Goal: Task Accomplishment & Management: Manage account settings

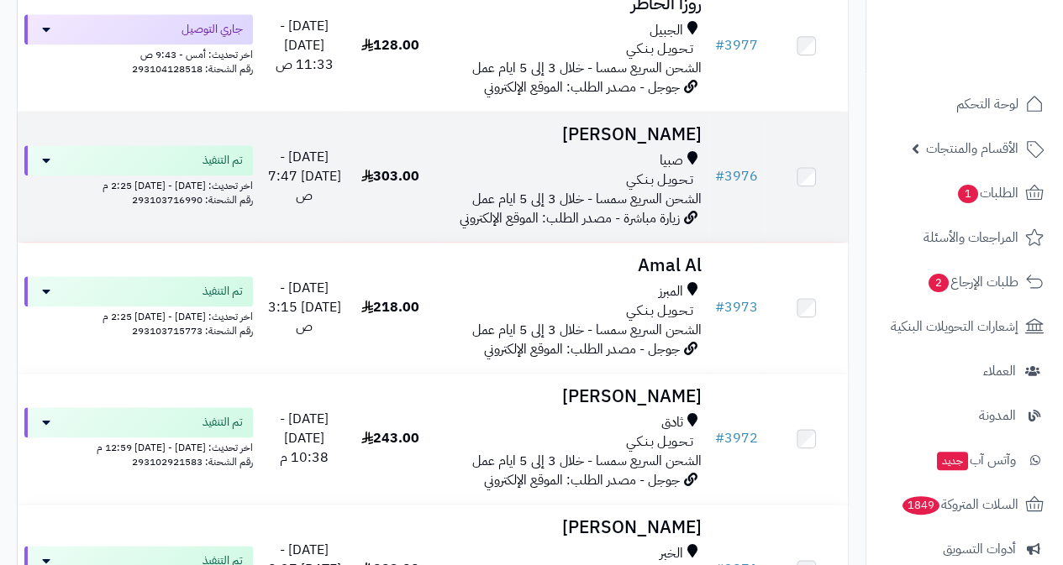
scroll to position [3949, 0]
click at [634, 144] on h3 "[PERSON_NAME]" at bounding box center [570, 133] width 263 height 19
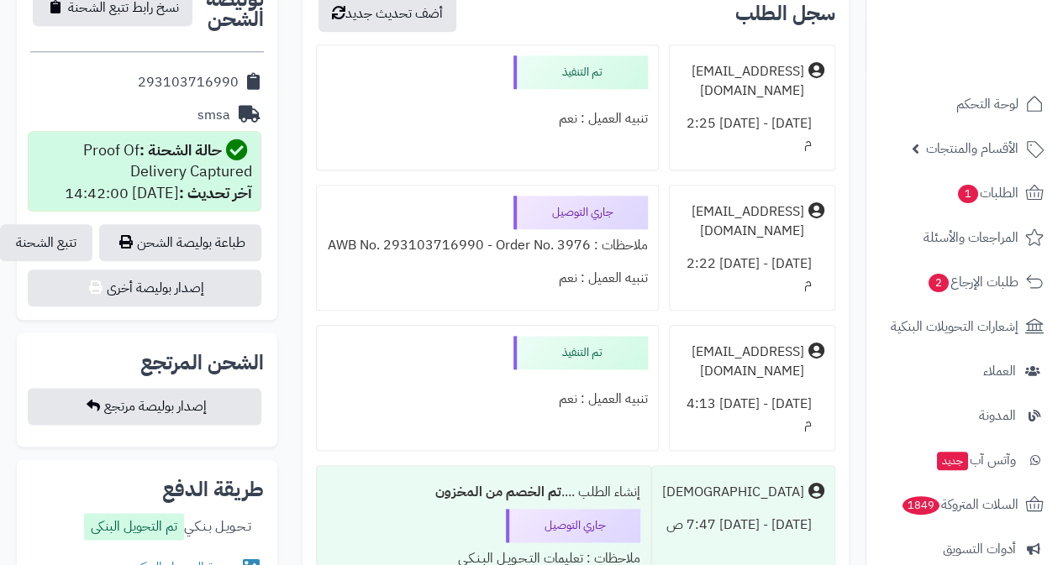
scroll to position [840, 0]
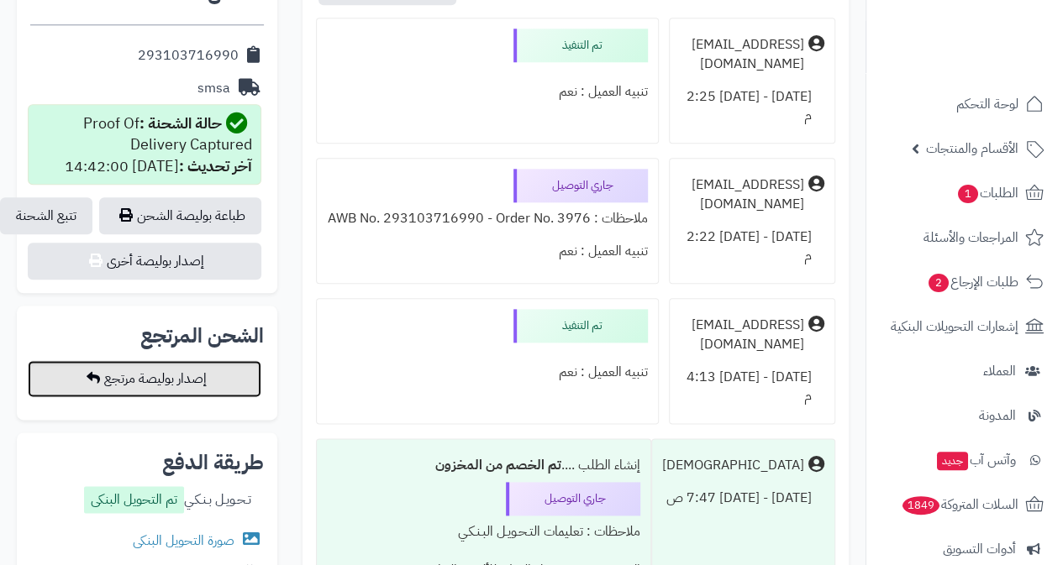
click at [166, 381] on button "إصدار بوليصة مرتجع" at bounding box center [145, 378] width 234 height 37
click at [447, 95] on div "تنبيه العميل : نعم" at bounding box center [487, 92] width 321 height 33
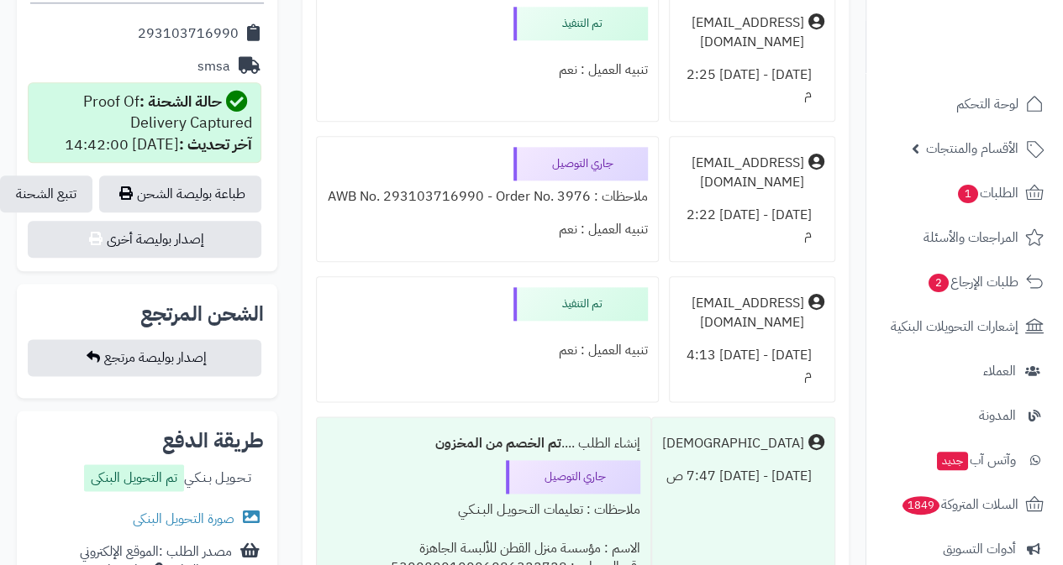
scroll to position [924, 0]
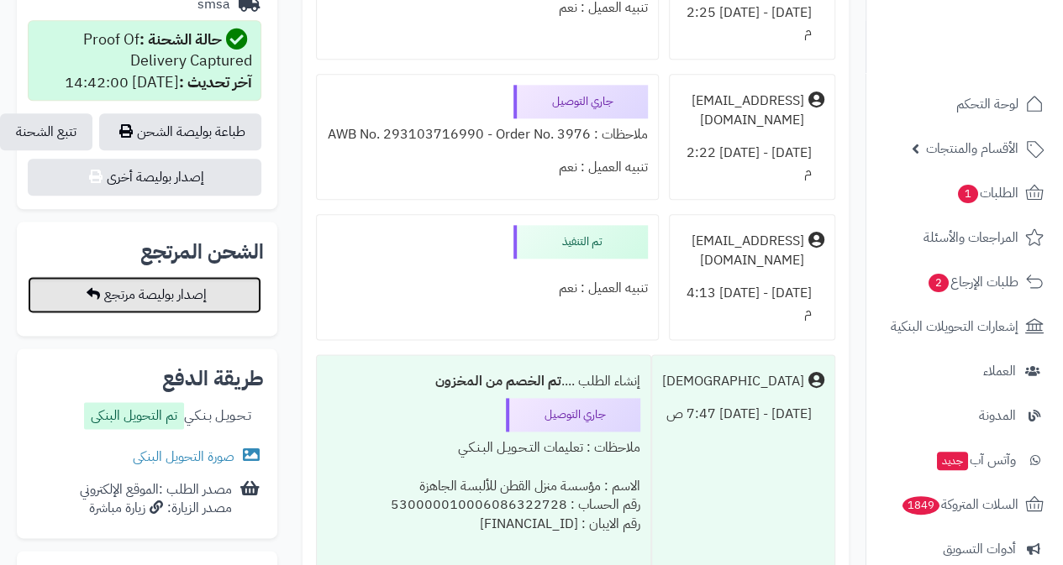
click at [185, 299] on button "إصدار بوليصة مرتجع" at bounding box center [145, 294] width 234 height 37
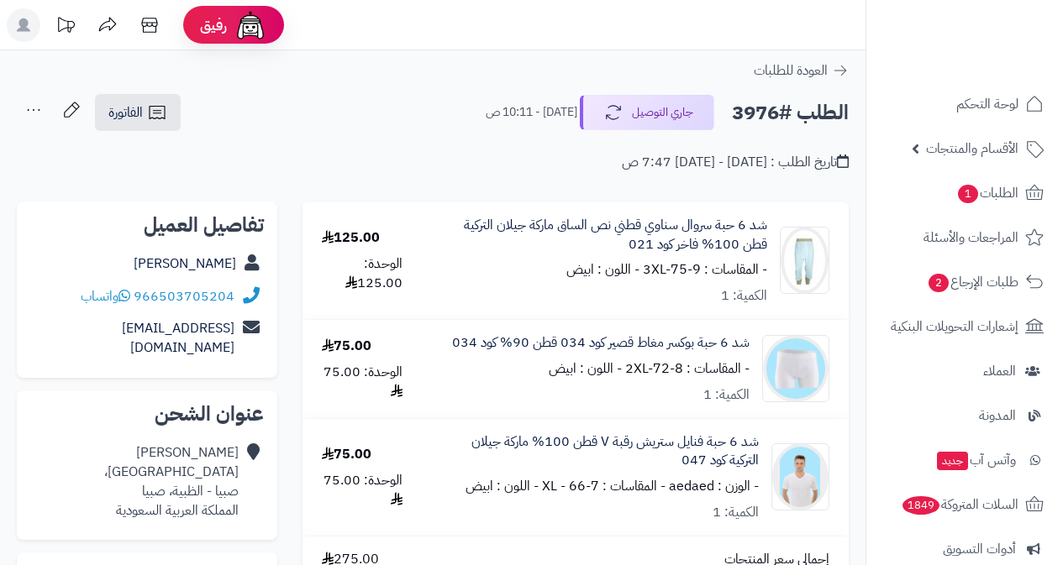
scroll to position [1025, 0]
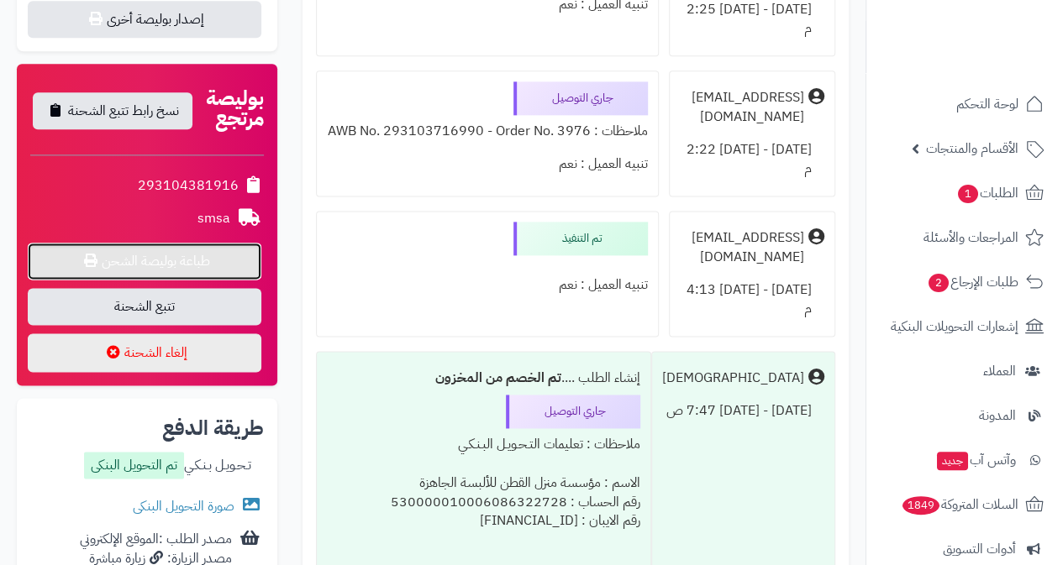
click at [155, 260] on link "طباعة بوليصة الشحن" at bounding box center [145, 261] width 234 height 37
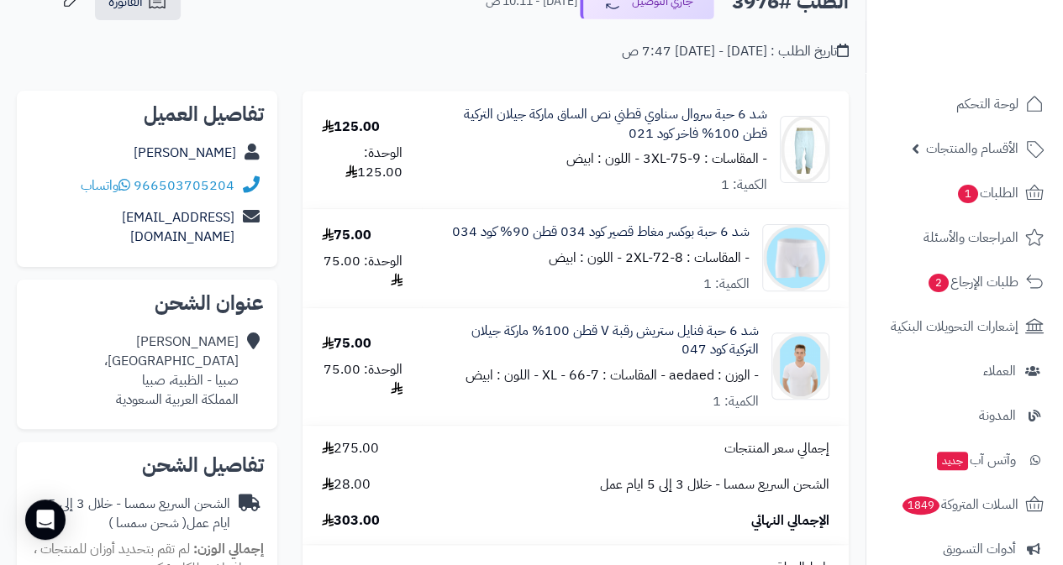
scroll to position [0, 0]
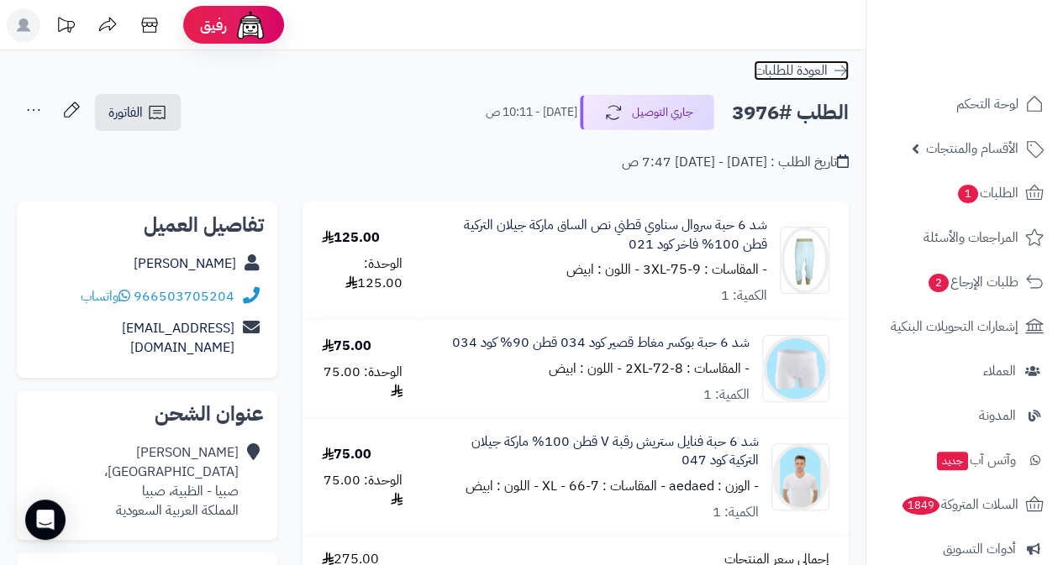
click at [807, 63] on span "العودة للطلبات" at bounding box center [791, 70] width 74 height 20
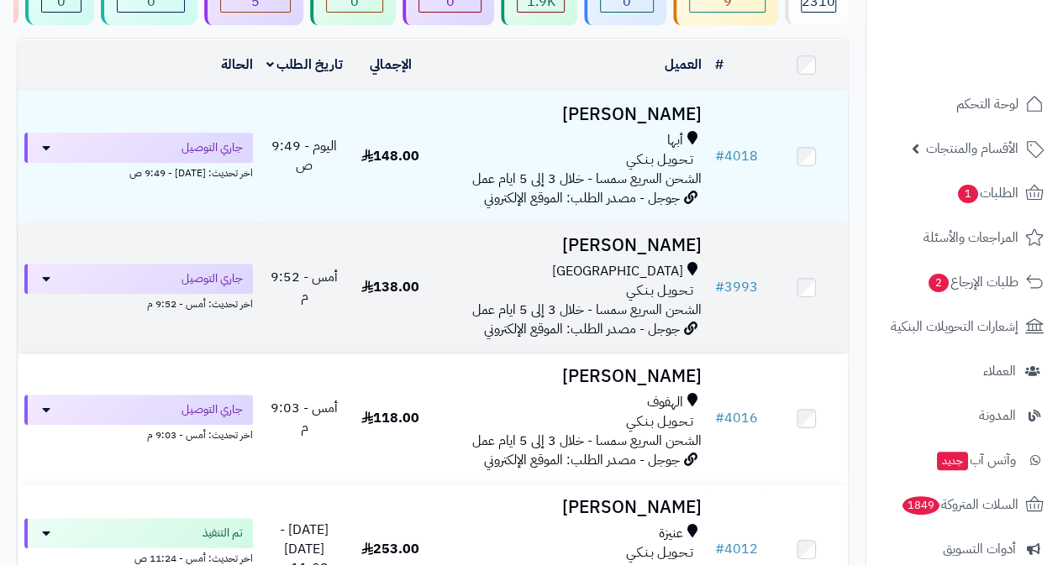
scroll to position [252, 0]
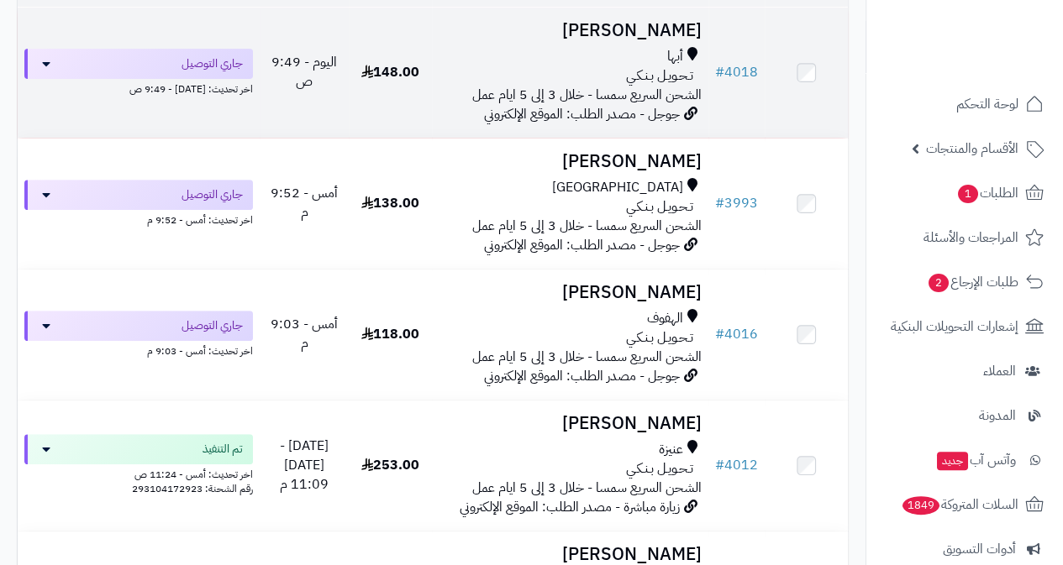
click at [659, 86] on span "تـحـويـل بـنـكـي" at bounding box center [659, 75] width 67 height 19
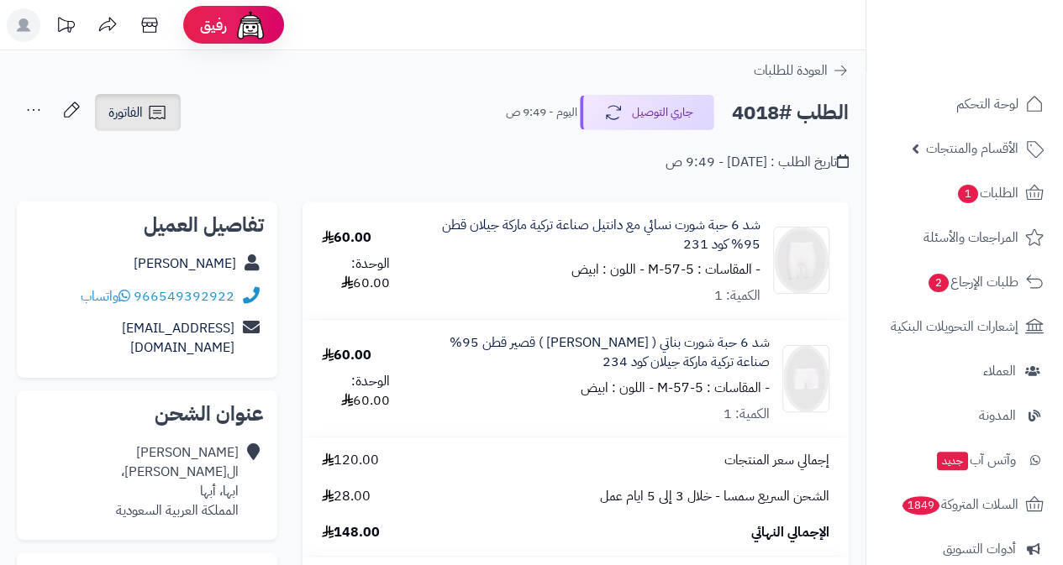
click at [165, 114] on icon at bounding box center [157, 112] width 20 height 20
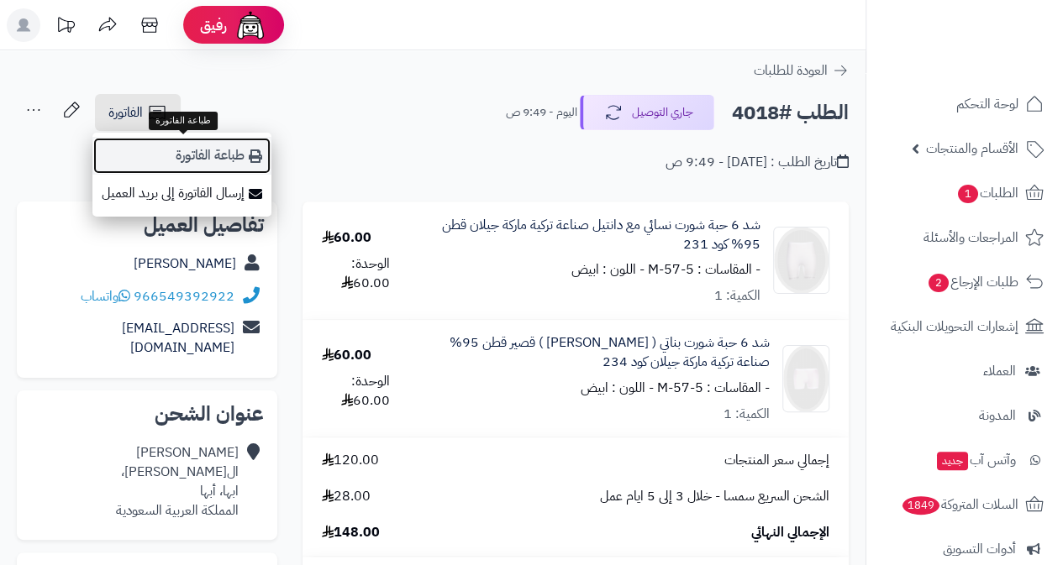
click at [195, 153] on link "طباعة الفاتورة" at bounding box center [181, 156] width 179 height 38
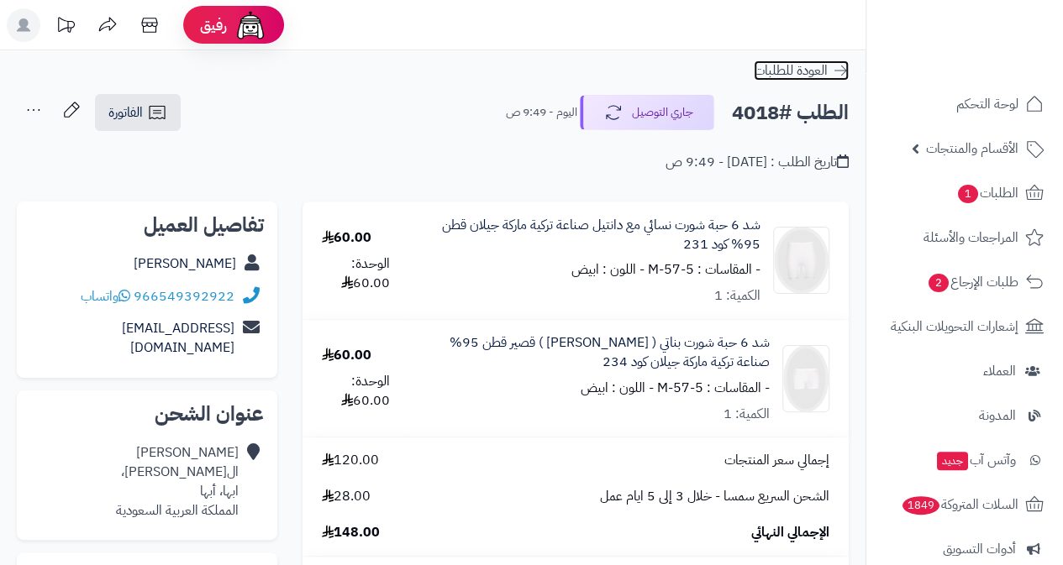
click at [807, 67] on span "العودة للطلبات" at bounding box center [791, 70] width 74 height 20
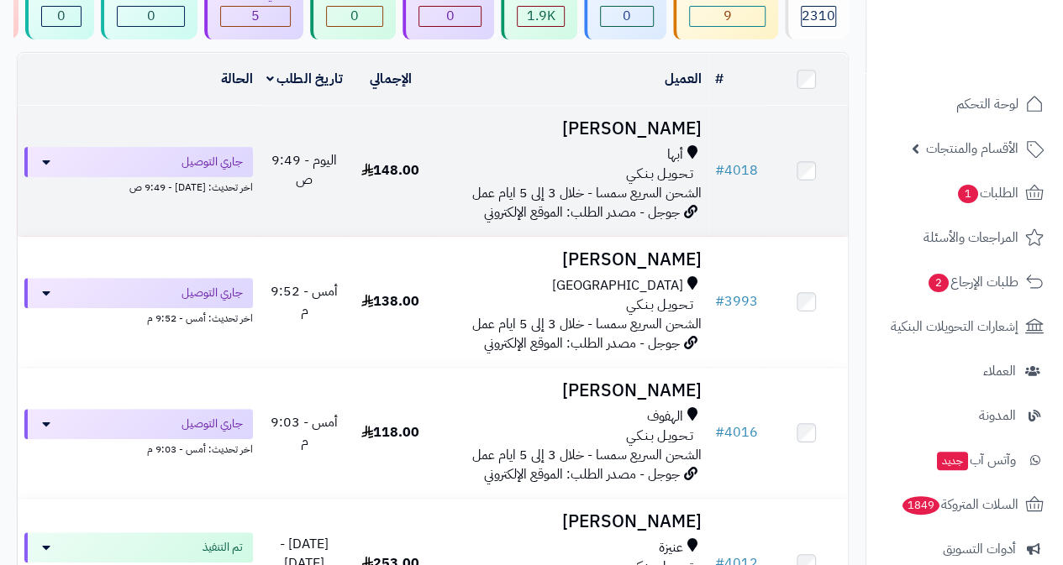
scroll to position [168, 0]
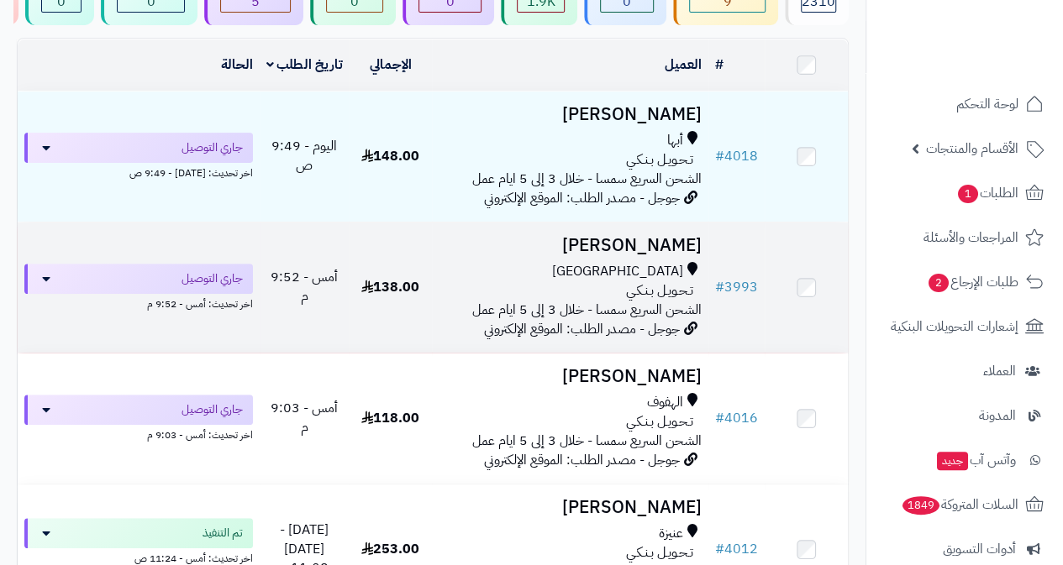
click at [578, 317] on span "الشحن السريع سمسا - خلال 3 إلى 5 ايام عمل" at bounding box center [586, 310] width 229 height 20
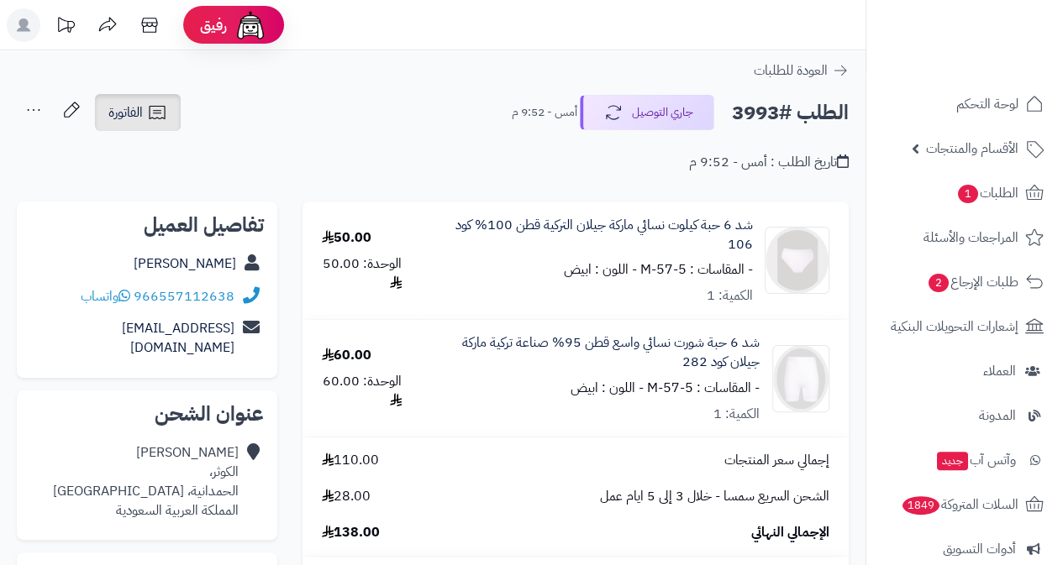
click at [148, 114] on icon at bounding box center [157, 112] width 20 height 20
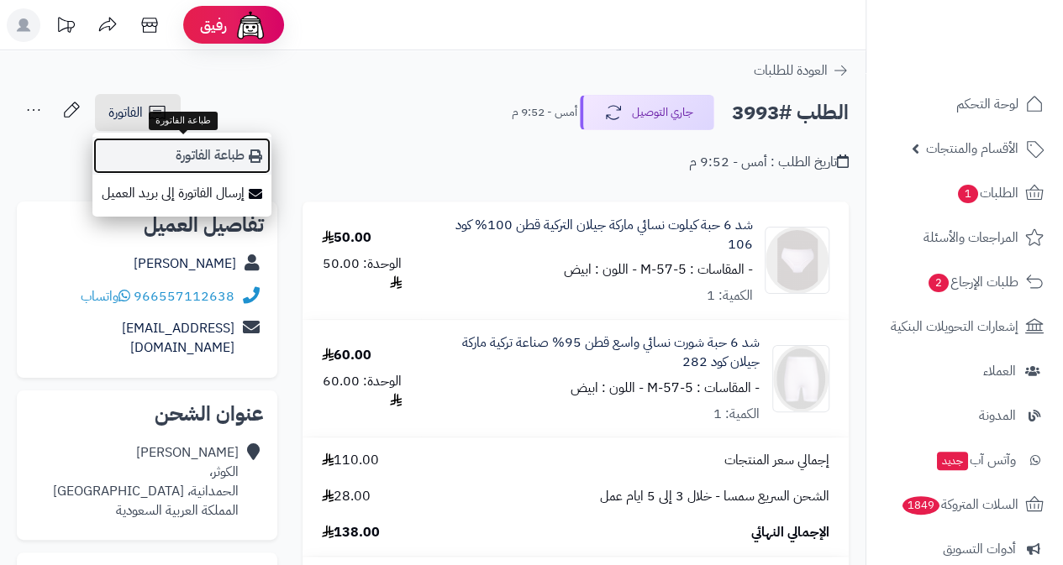
click at [207, 164] on link "طباعة الفاتورة" at bounding box center [181, 156] width 179 height 38
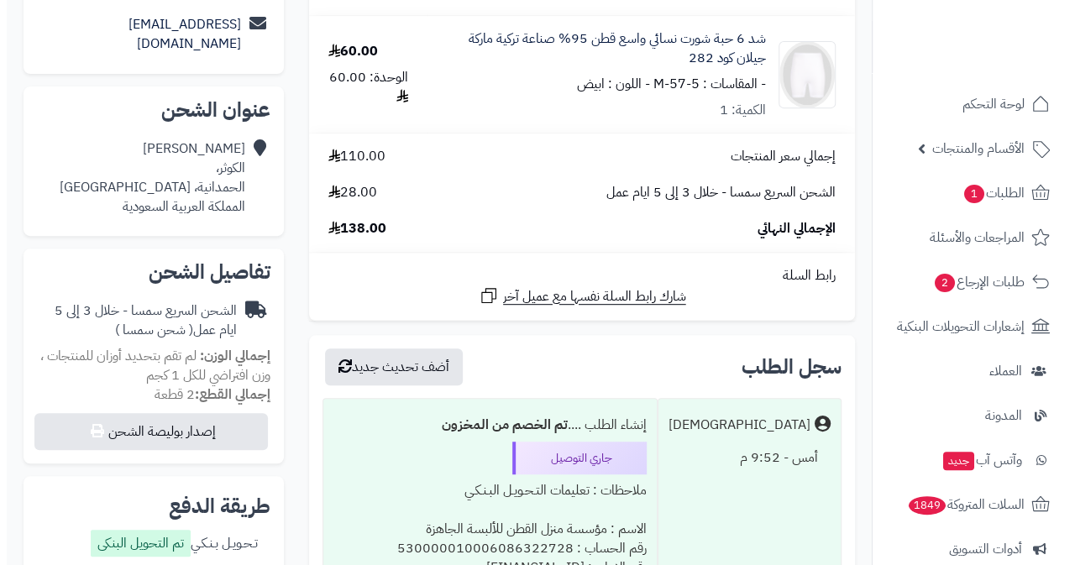
scroll to position [504, 0]
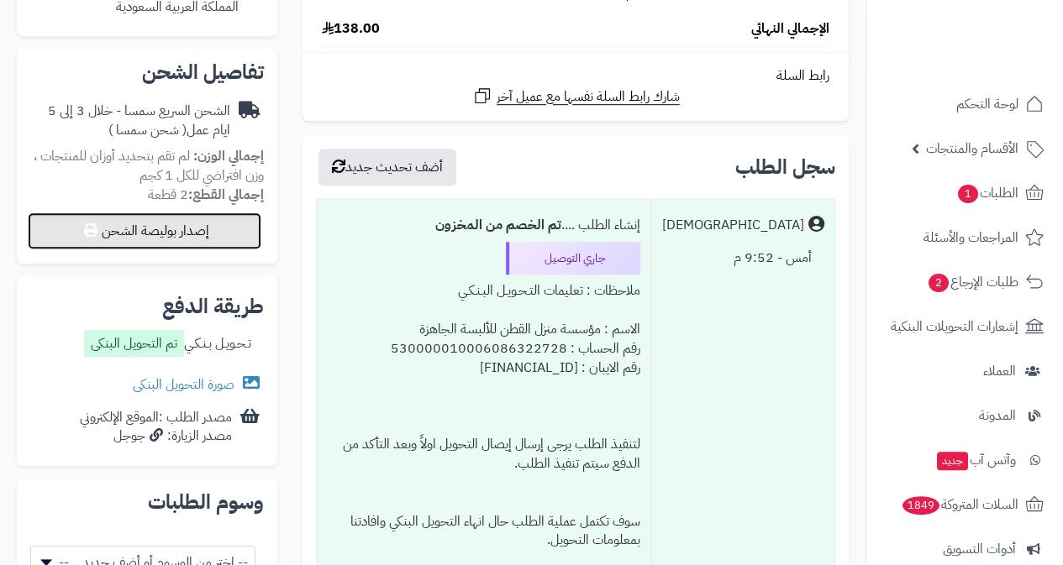
click at [183, 213] on button "إصدار بوليصة الشحن" at bounding box center [145, 231] width 234 height 37
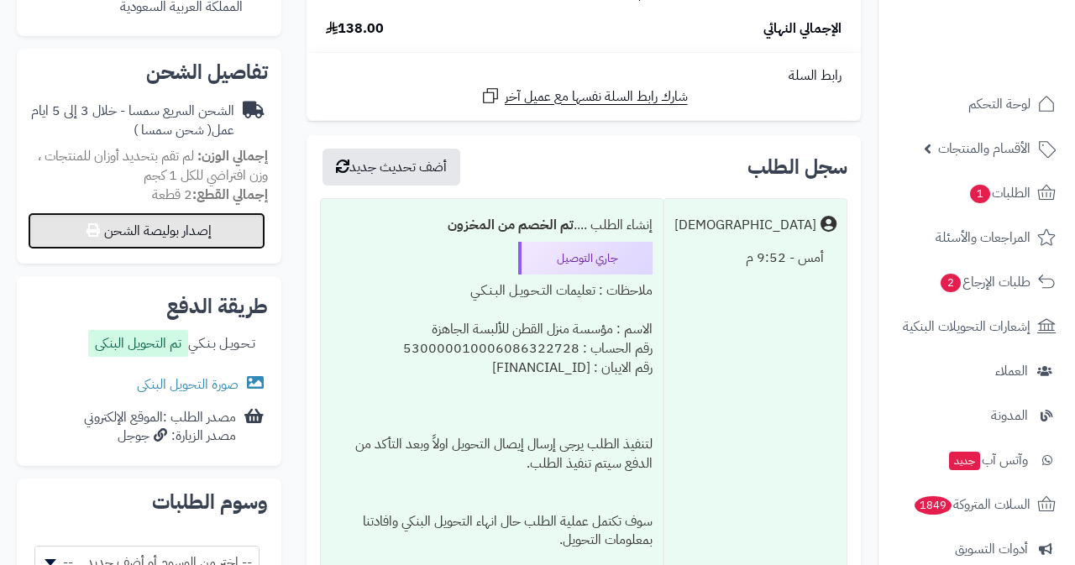
select select "****"
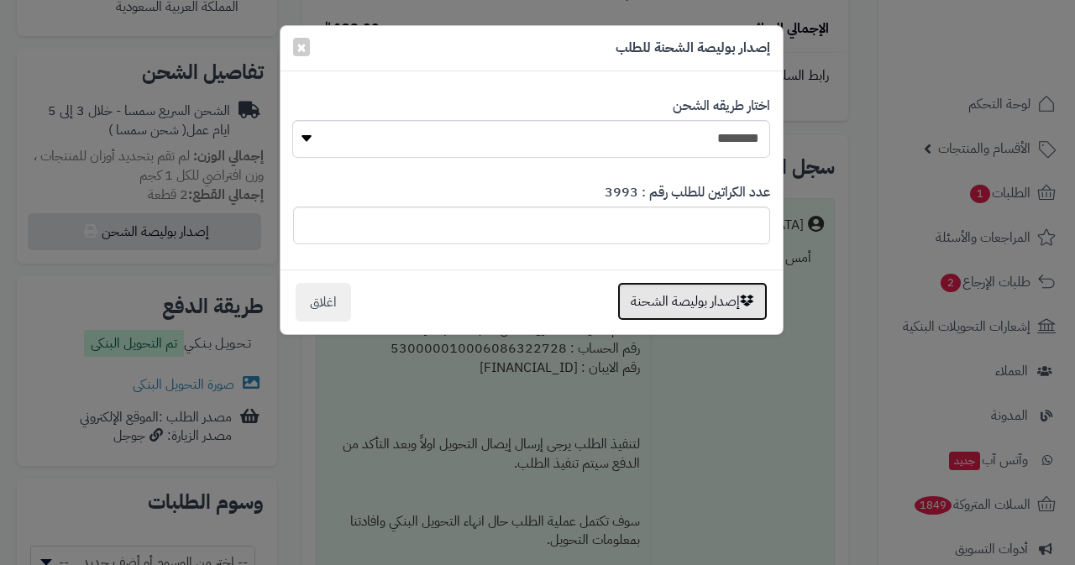
click at [675, 298] on button "إصدار بوليصة الشحنة" at bounding box center [692, 301] width 150 height 39
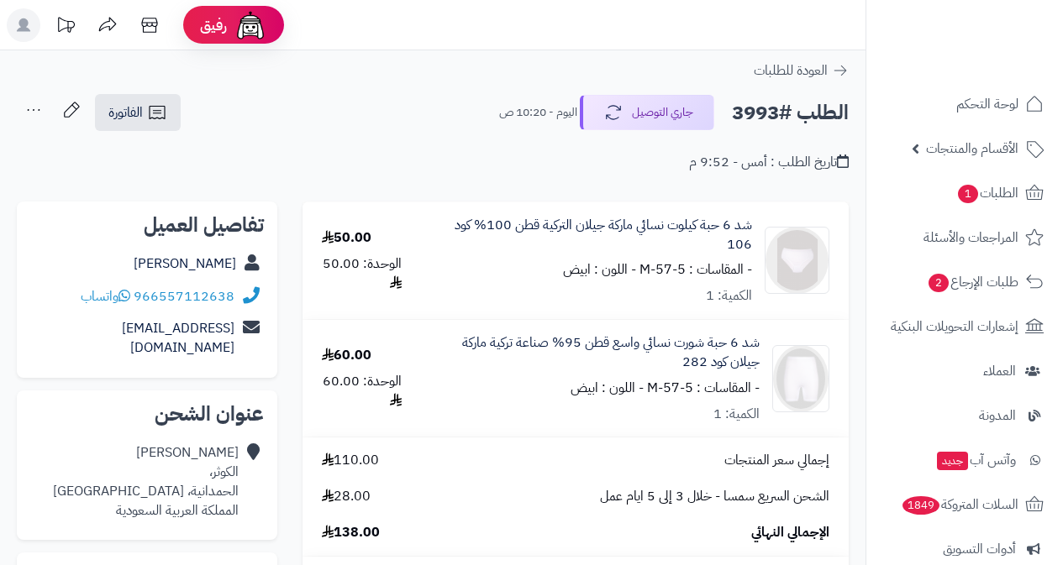
scroll to position [504, 0]
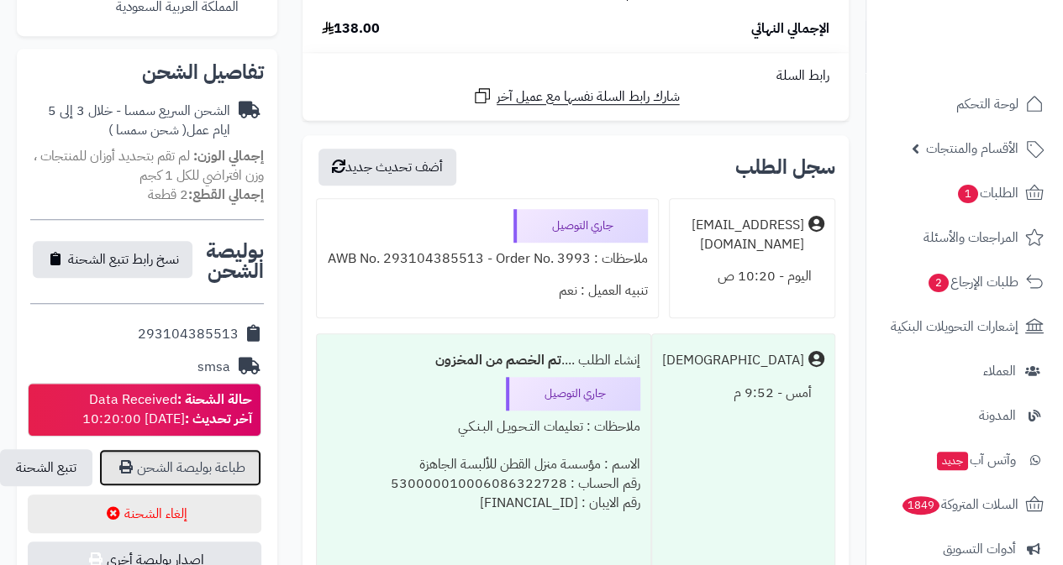
click at [215, 449] on link "طباعة بوليصة الشحن" at bounding box center [180, 467] width 162 height 37
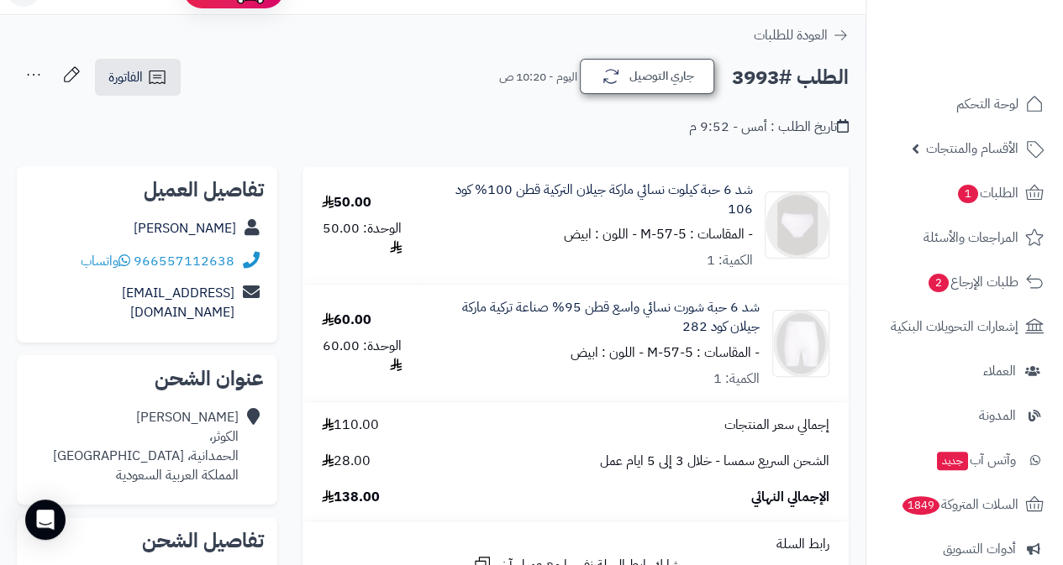
scroll to position [0, 0]
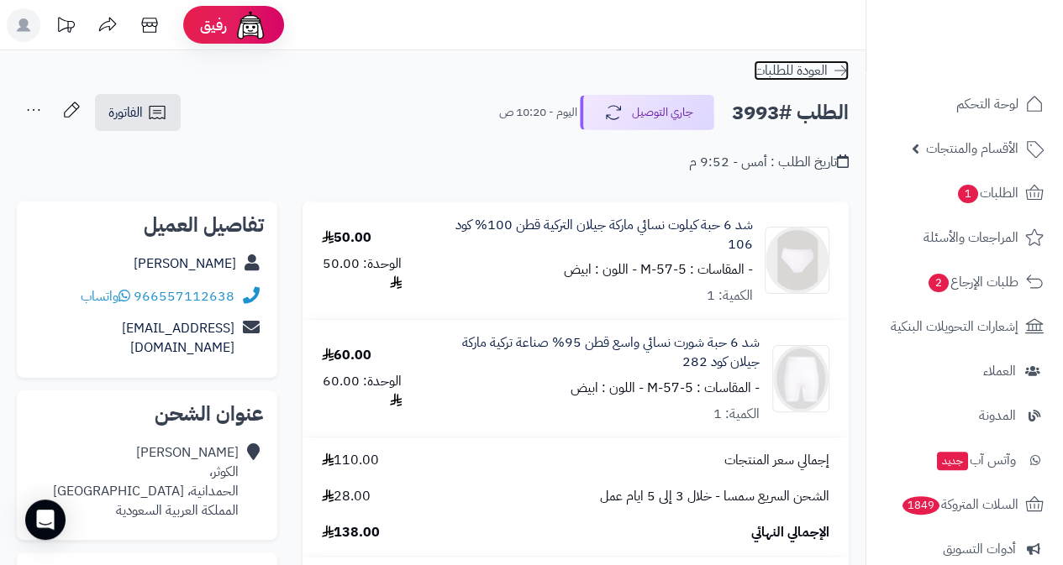
click at [777, 63] on span "العودة للطلبات" at bounding box center [791, 70] width 74 height 20
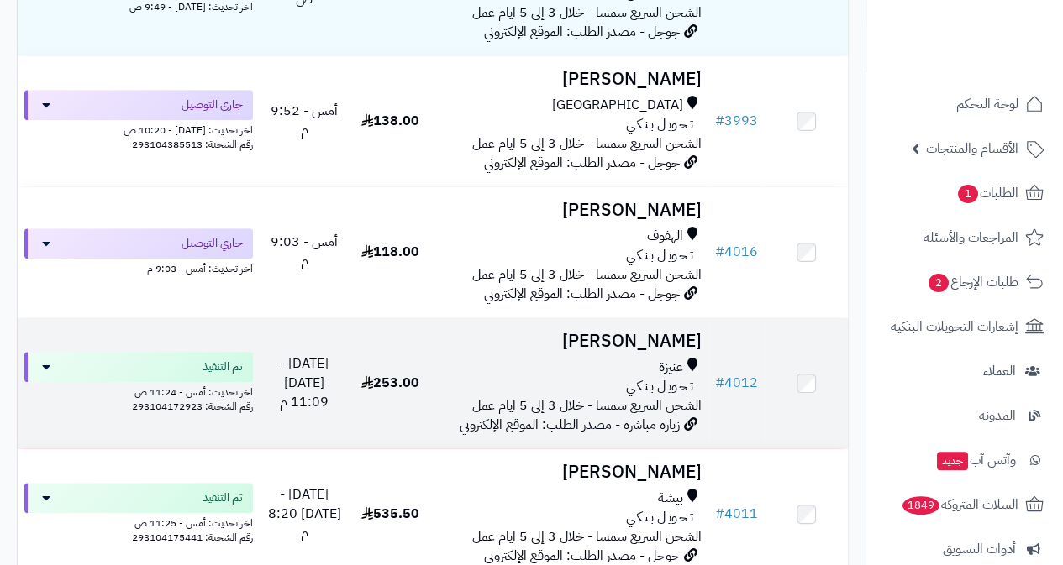
scroll to position [336, 0]
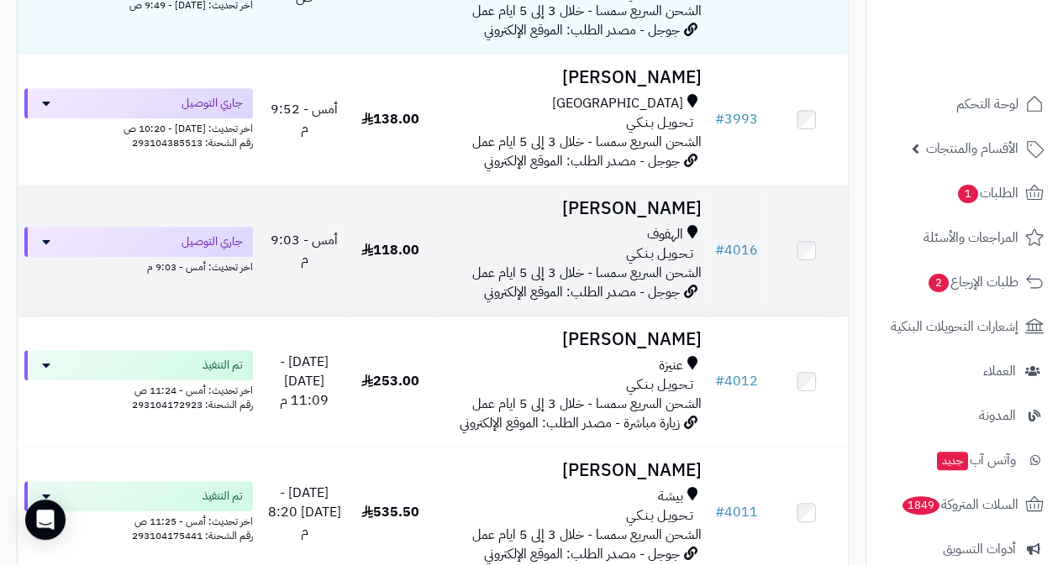
click at [660, 264] on span "تـحـويـل بـنـكـي" at bounding box center [659, 253] width 67 height 19
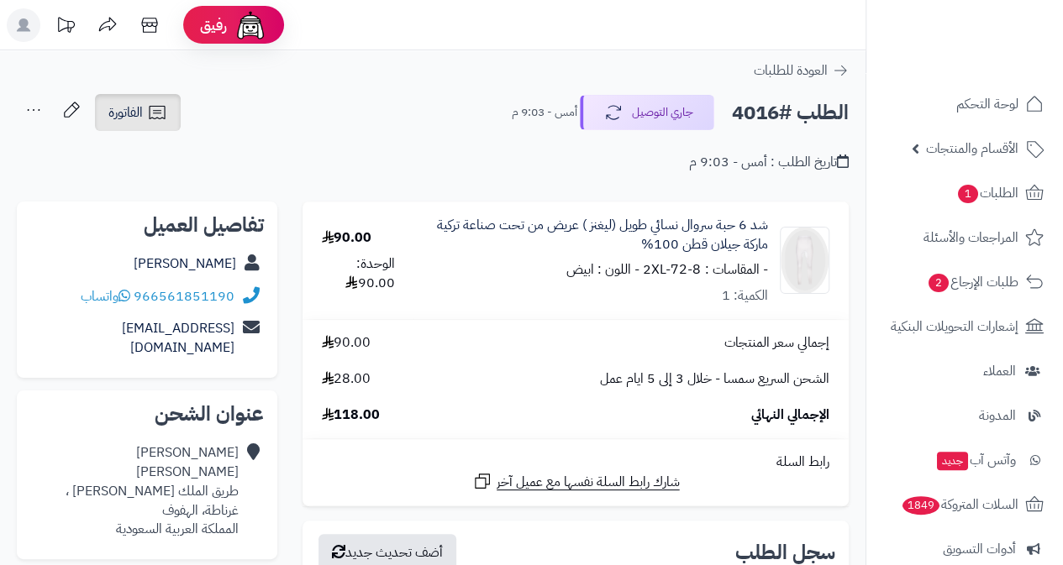
click at [160, 113] on icon at bounding box center [157, 112] width 16 height 13
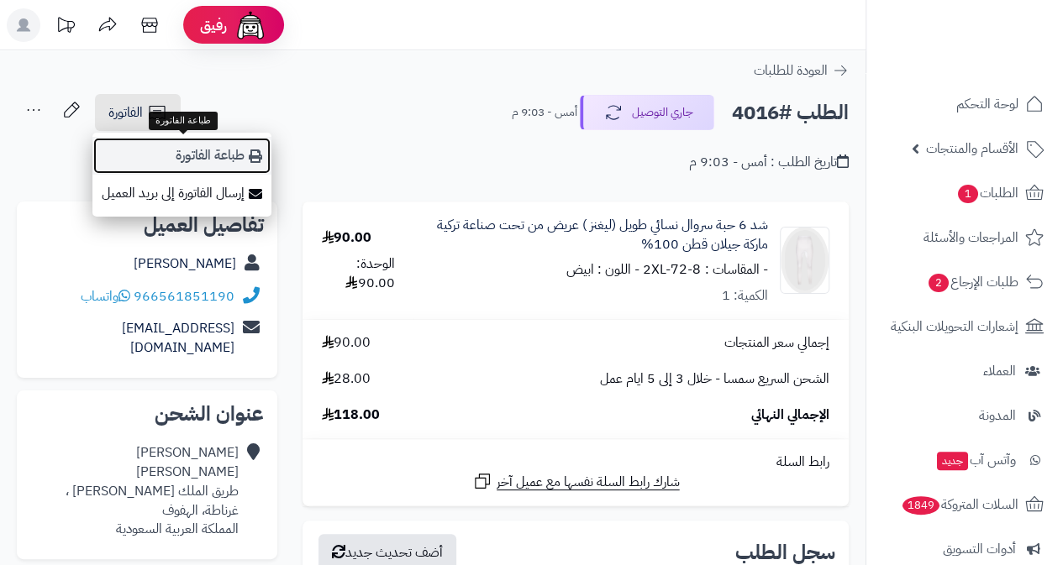
click at [220, 166] on link "طباعة الفاتورة" at bounding box center [181, 156] width 179 height 38
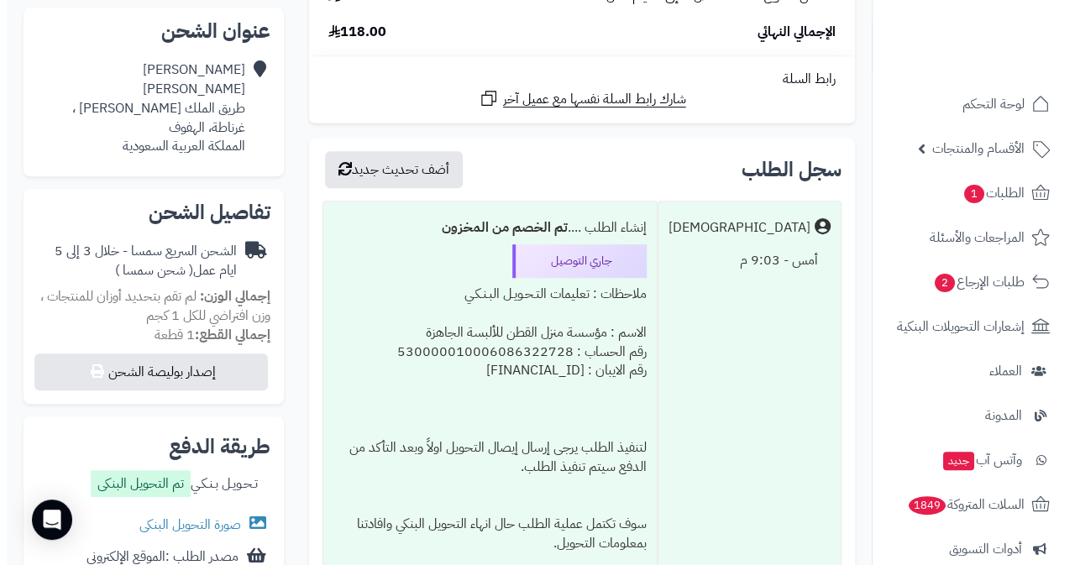
scroll to position [420, 0]
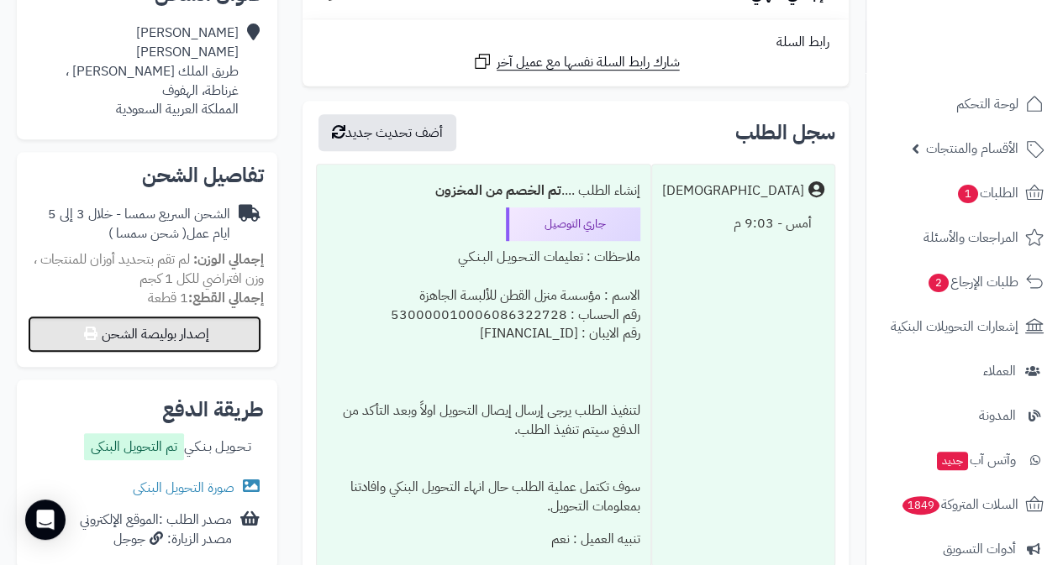
click at [186, 320] on button "إصدار بوليصة الشحن" at bounding box center [145, 334] width 234 height 37
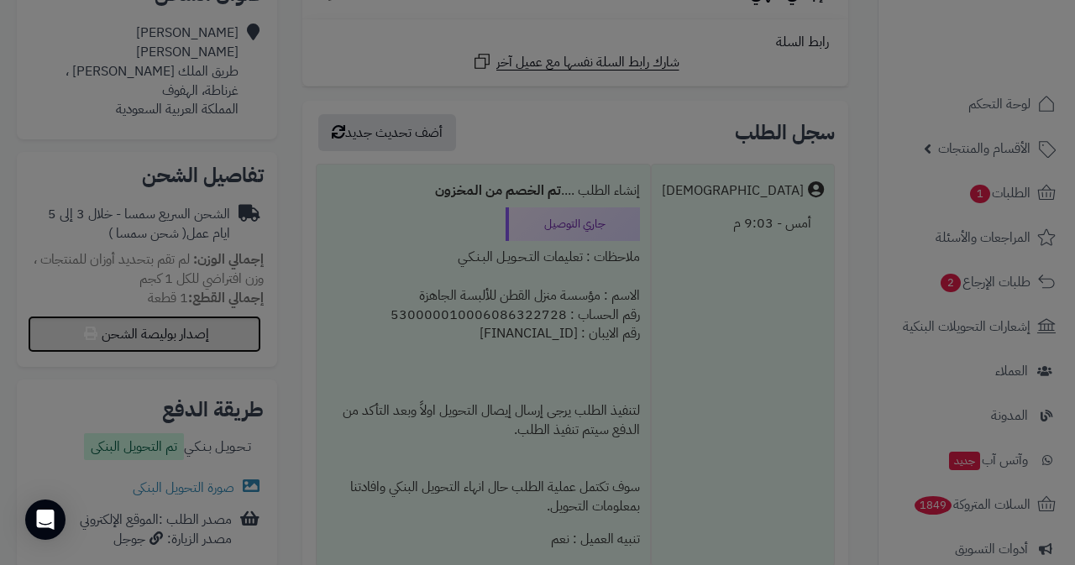
select select "****"
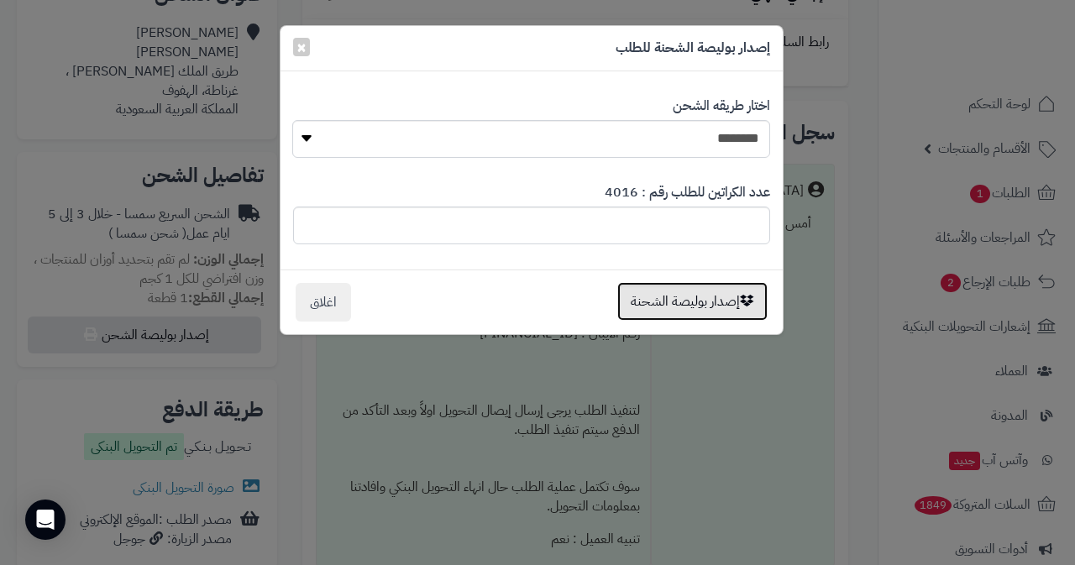
click at [715, 298] on button "إصدار بوليصة الشحنة" at bounding box center [692, 301] width 150 height 39
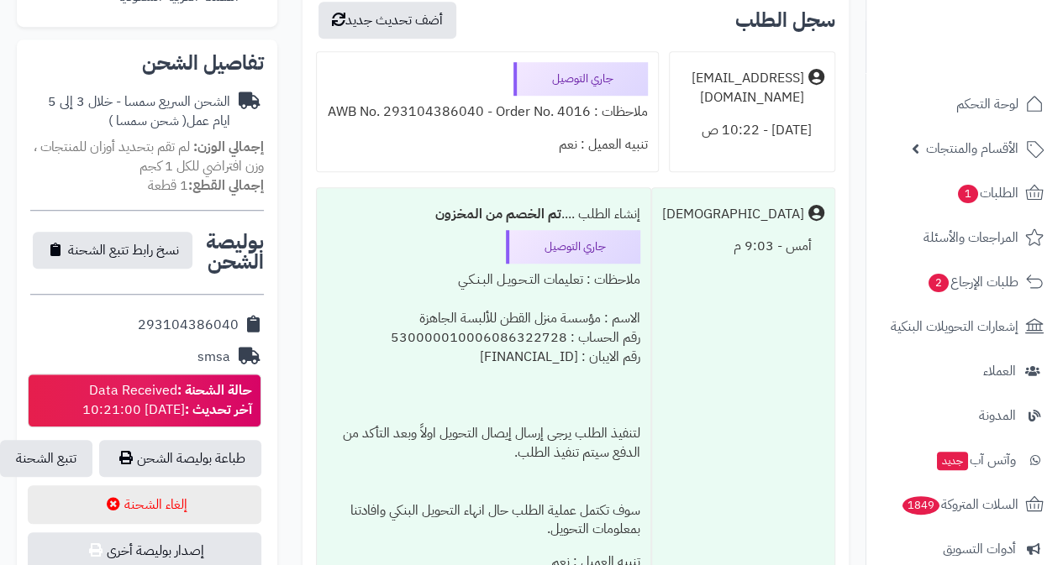
scroll to position [672, 0]
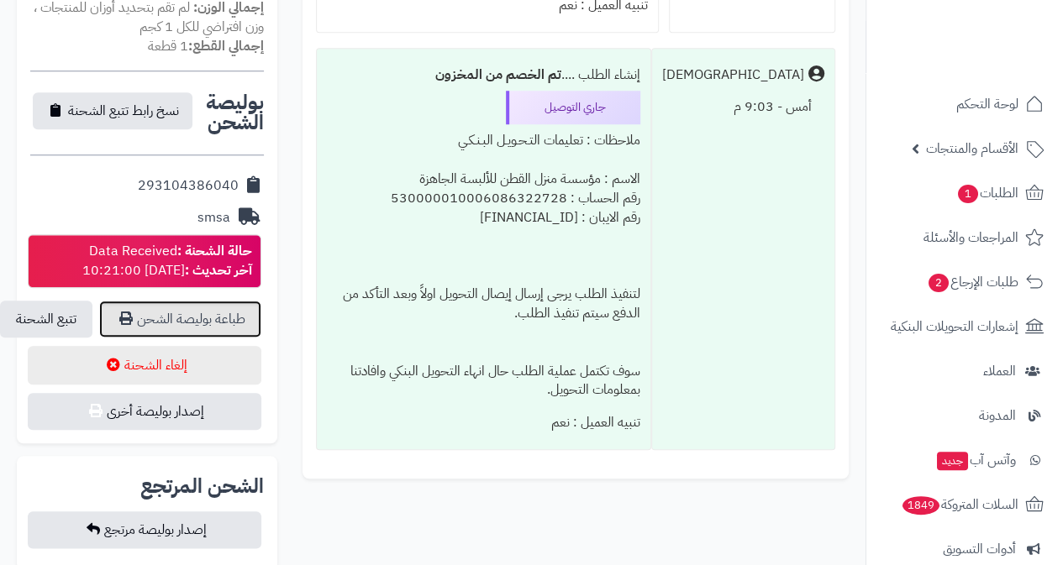
click at [189, 301] on link "طباعة بوليصة الشحن" at bounding box center [180, 319] width 162 height 37
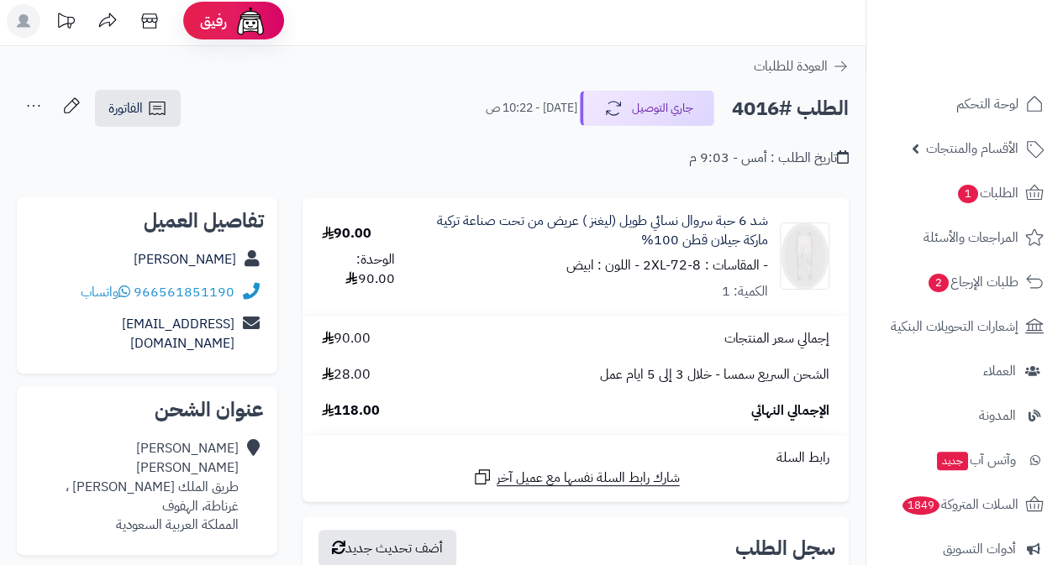
scroll to position [0, 0]
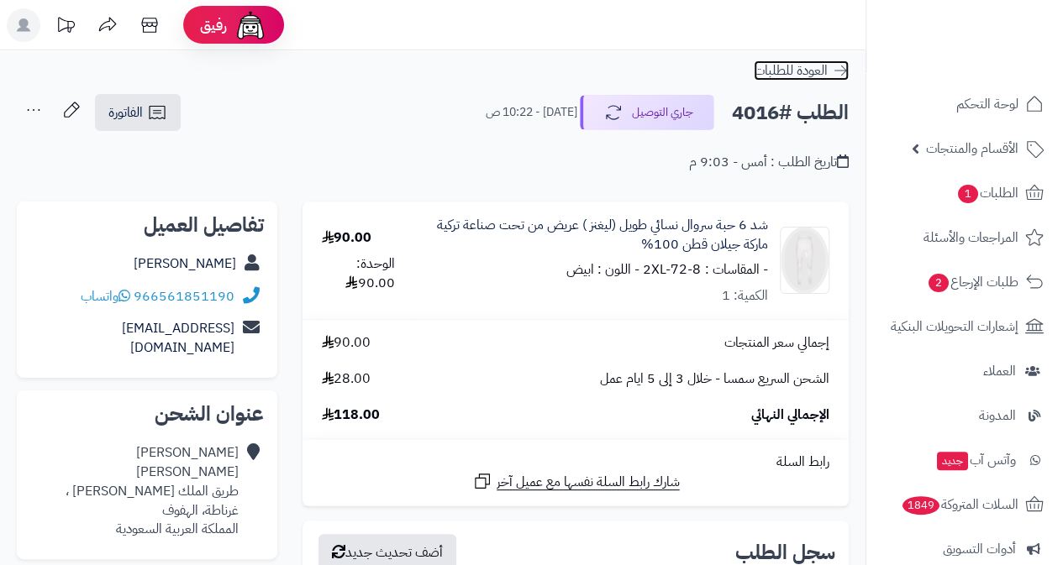
click at [785, 73] on span "العودة للطلبات" at bounding box center [791, 70] width 74 height 20
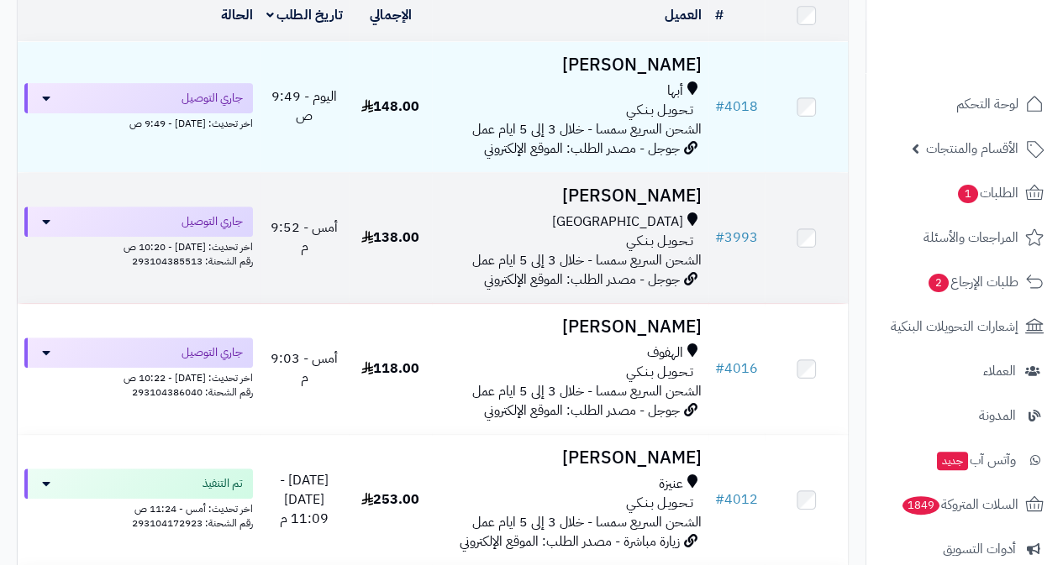
scroll to position [252, 0]
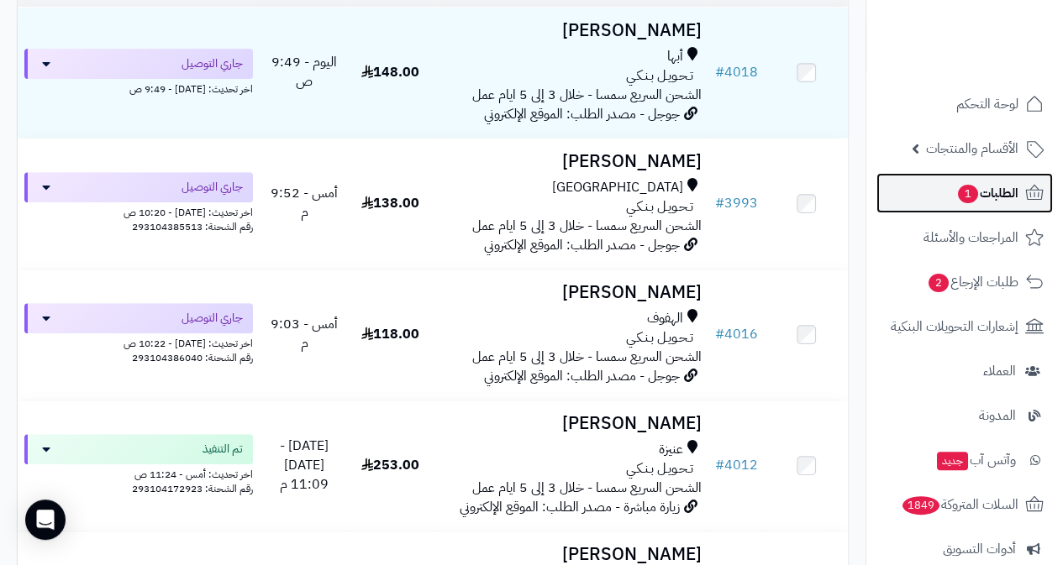
click at [1006, 192] on span "الطلبات 1" at bounding box center [987, 193] width 62 height 24
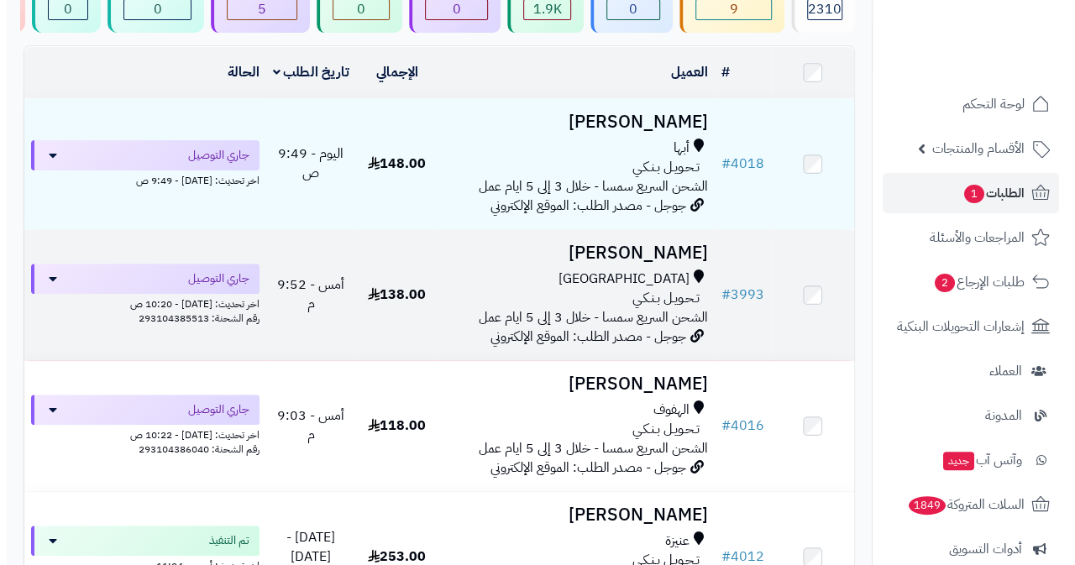
scroll to position [168, 0]
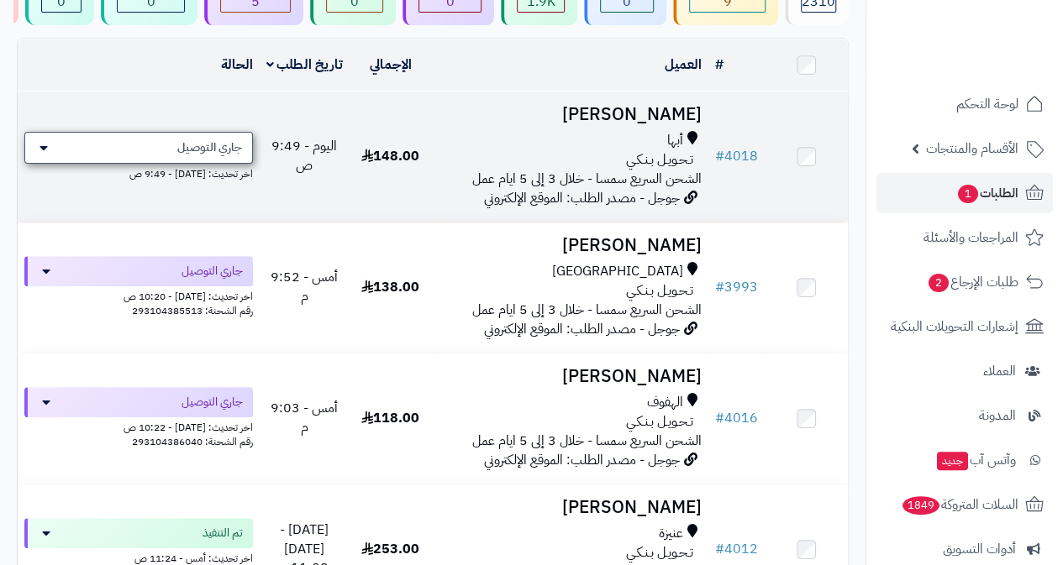
click at [39, 155] on icon at bounding box center [43, 147] width 8 height 13
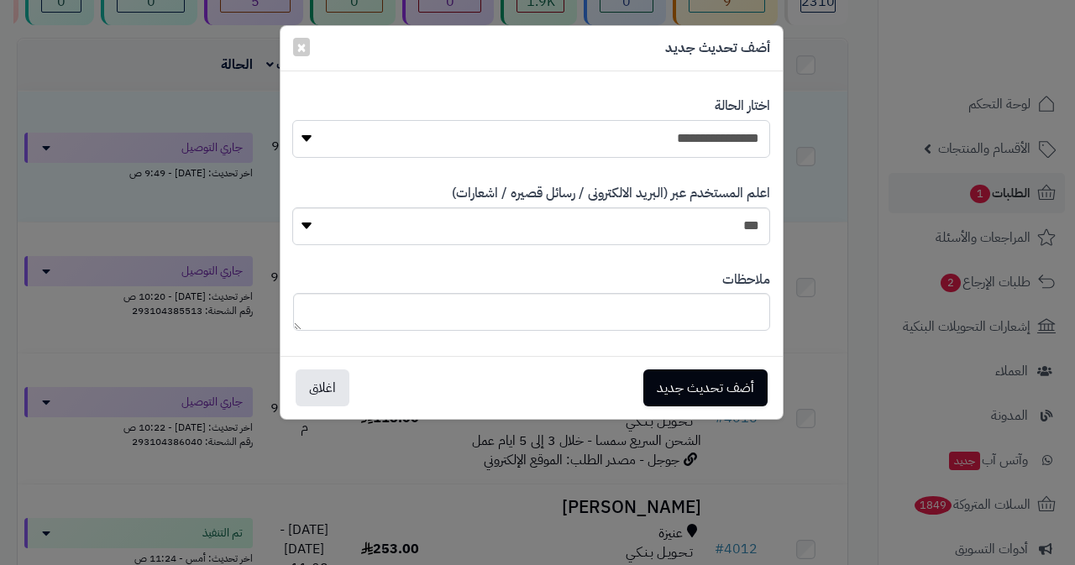
click at [523, 127] on select "**********" at bounding box center [531, 139] width 478 height 38
select select "*"
click at [292, 120] on select "**********" at bounding box center [531, 139] width 478 height 38
click at [698, 386] on button "أضف تحديث جديد" at bounding box center [706, 387] width 124 height 37
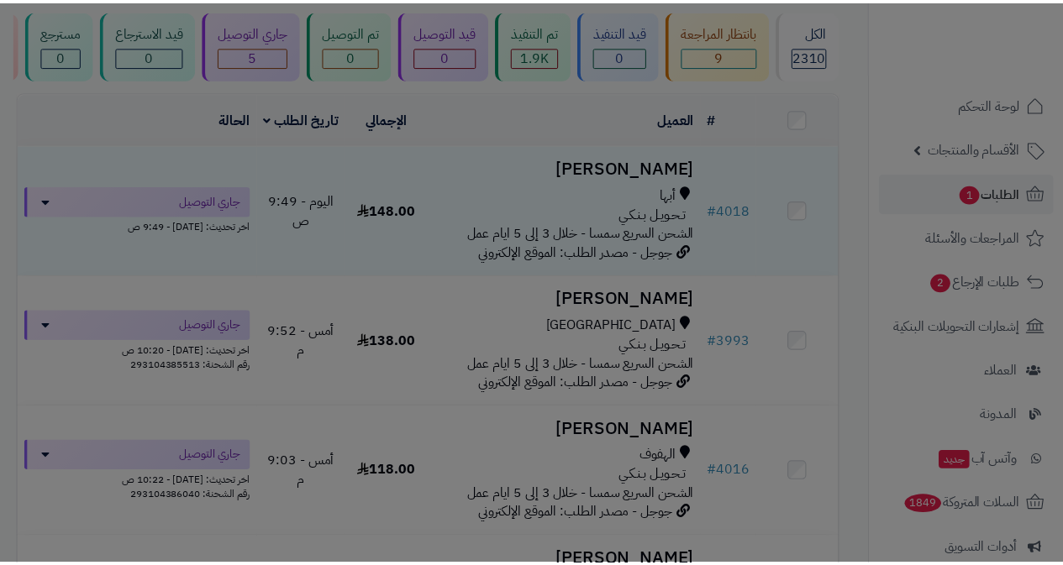
scroll to position [222, 0]
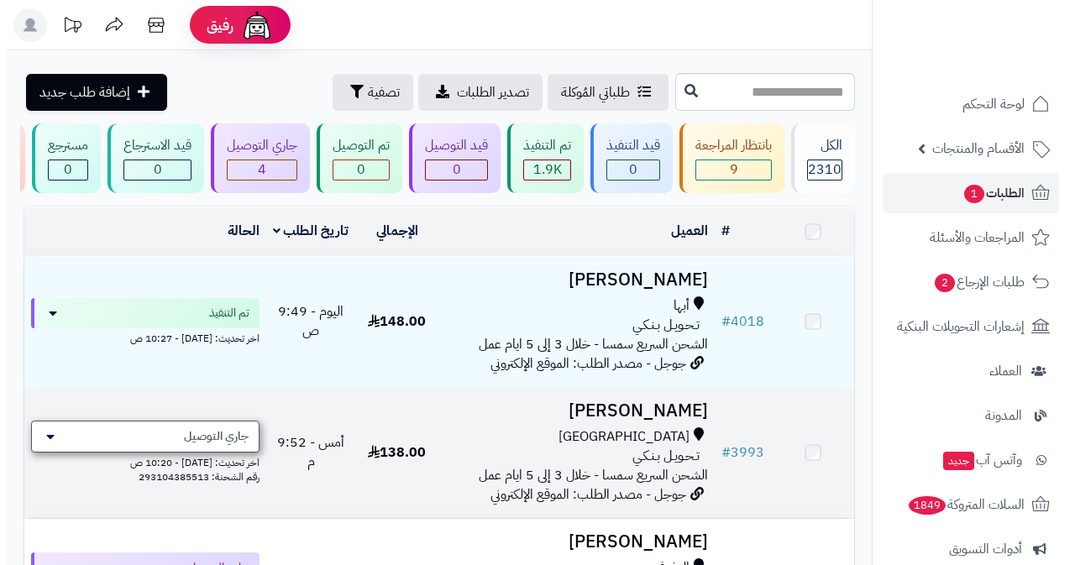
scroll to position [168, 0]
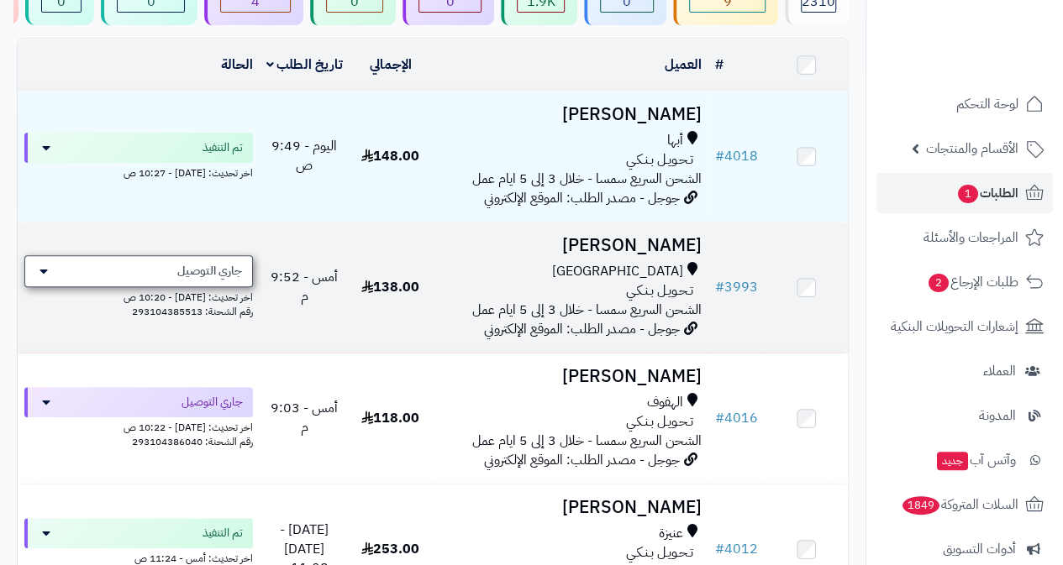
click at [170, 283] on div "جاري التوصيل" at bounding box center [138, 271] width 229 height 32
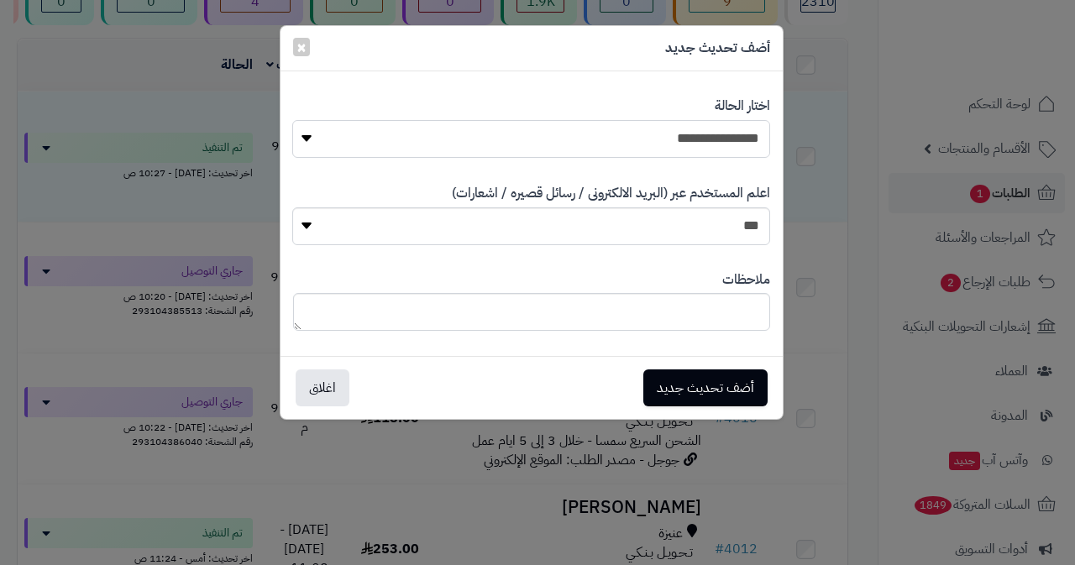
click at [642, 140] on select "**********" at bounding box center [531, 139] width 478 height 38
select select "*"
click at [292, 120] on select "**********" at bounding box center [531, 139] width 478 height 38
click at [727, 380] on button "أضف تحديث جديد" at bounding box center [706, 387] width 124 height 37
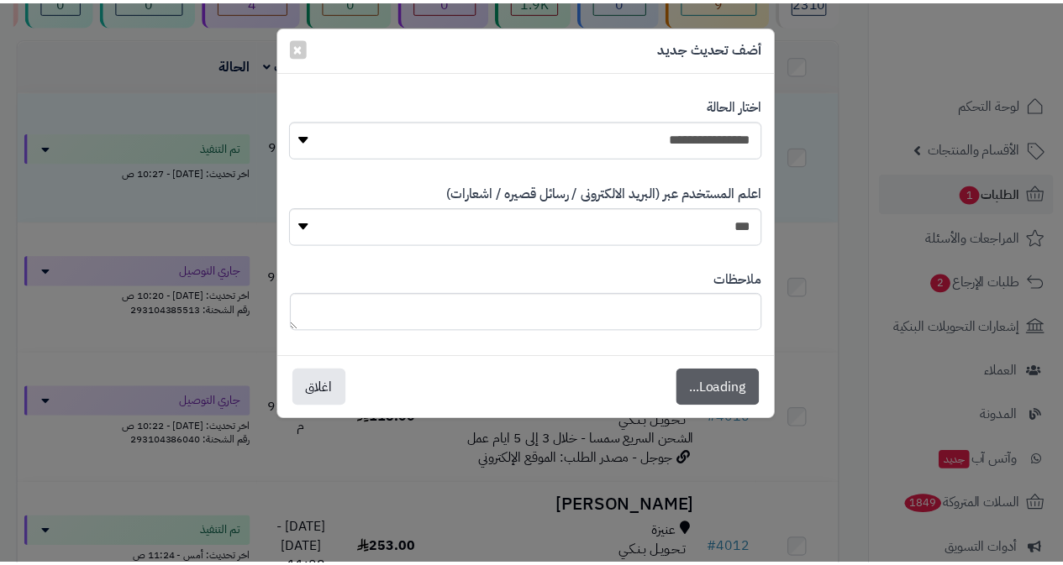
scroll to position [222, 0]
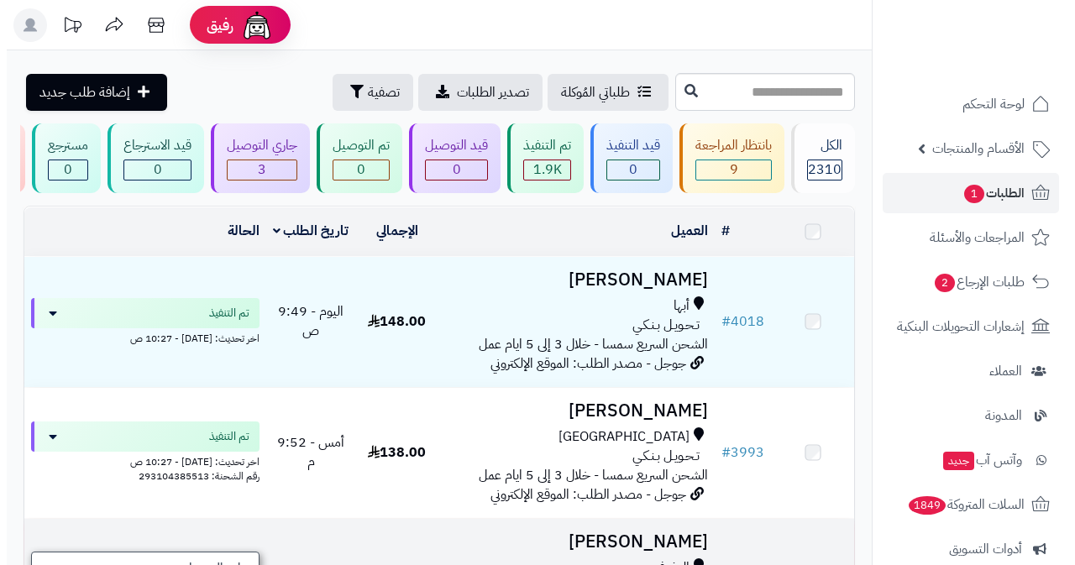
scroll to position [168, 0]
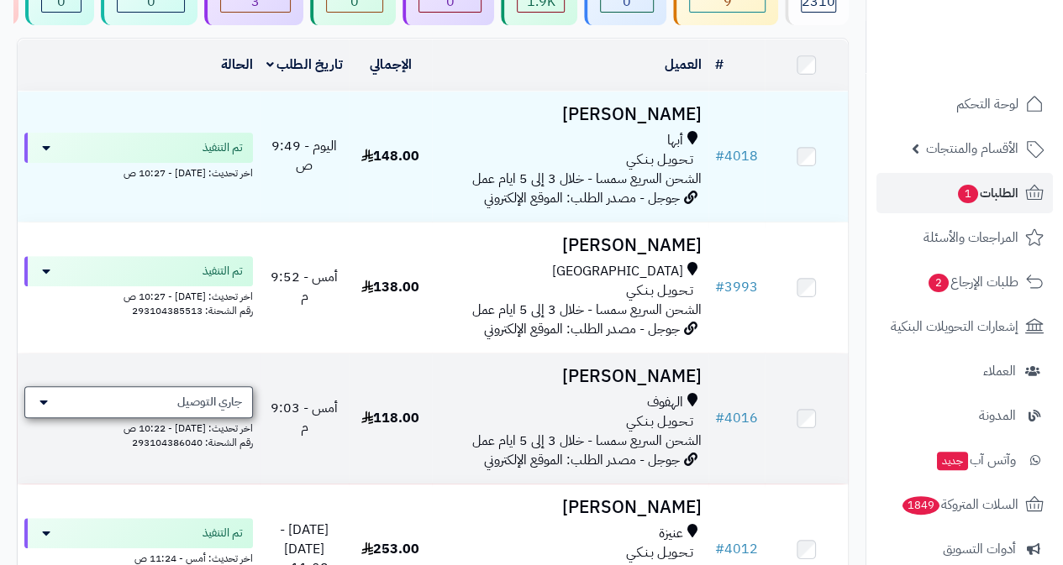
click at [84, 418] on div "جاري التوصيل" at bounding box center [138, 402] width 229 height 32
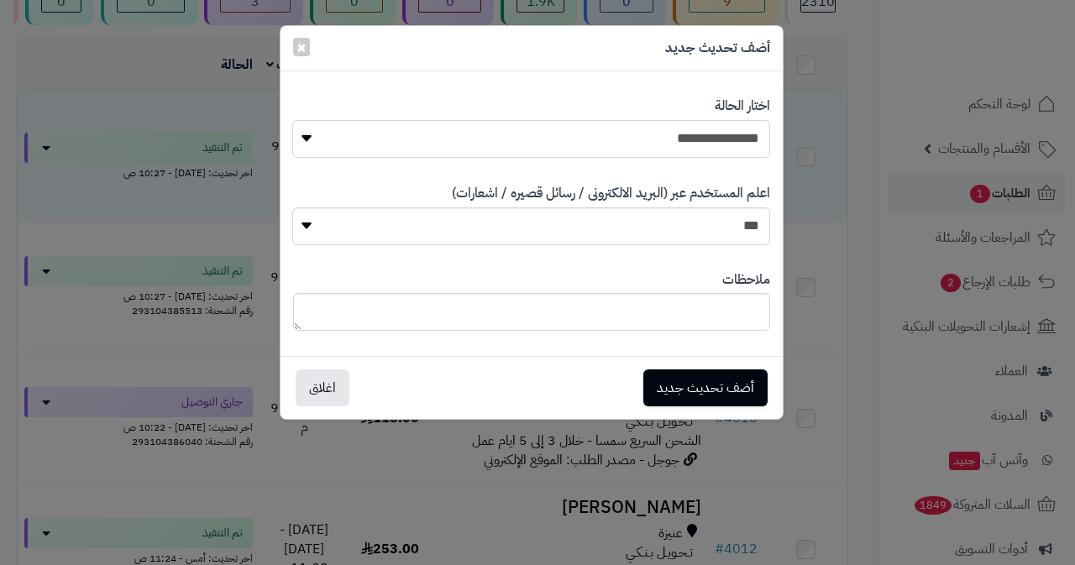
click at [563, 126] on select "**********" at bounding box center [531, 139] width 478 height 38
select select "*"
click at [292, 120] on select "**********" at bounding box center [531, 139] width 478 height 38
click at [719, 381] on button "أضف تحديث جديد" at bounding box center [706, 387] width 124 height 37
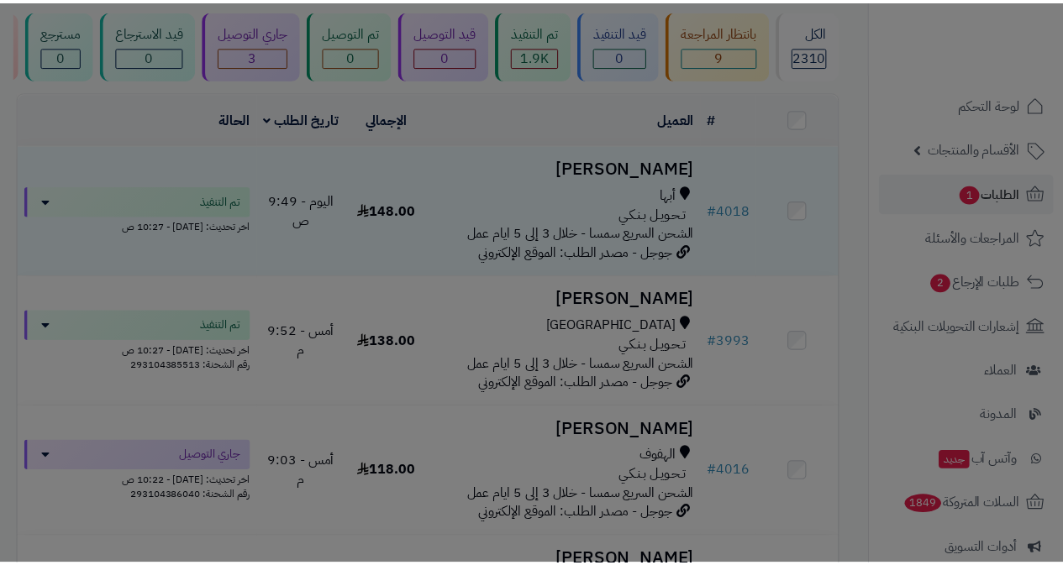
scroll to position [222, 0]
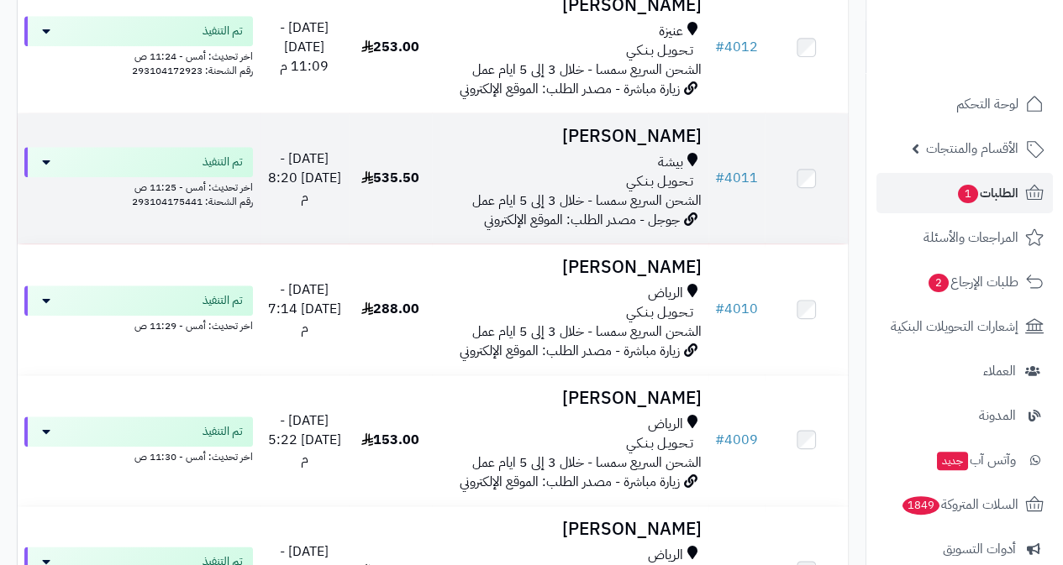
scroll to position [672, 0]
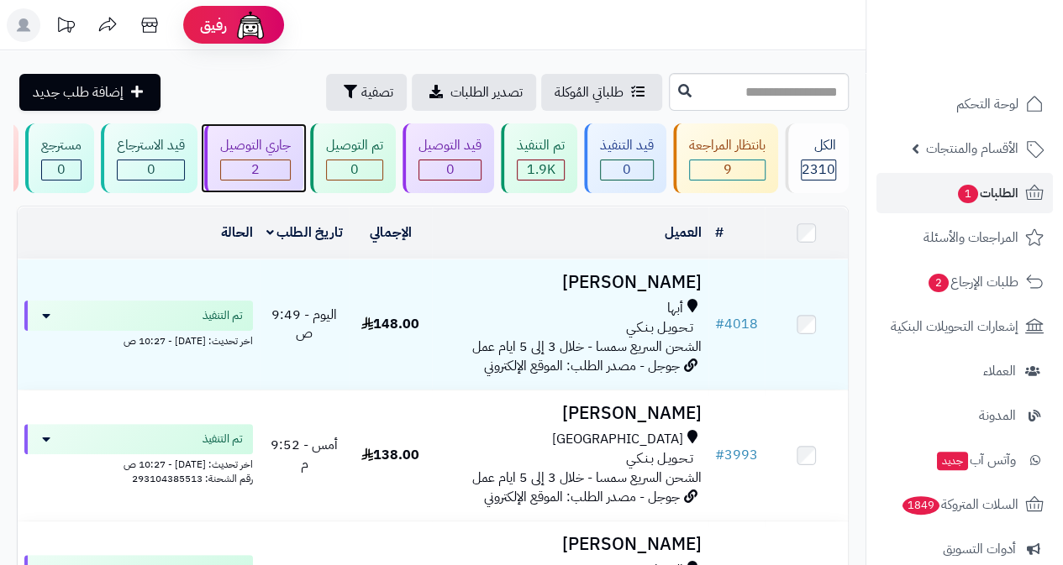
click at [271, 167] on div "2" at bounding box center [255, 169] width 69 height 19
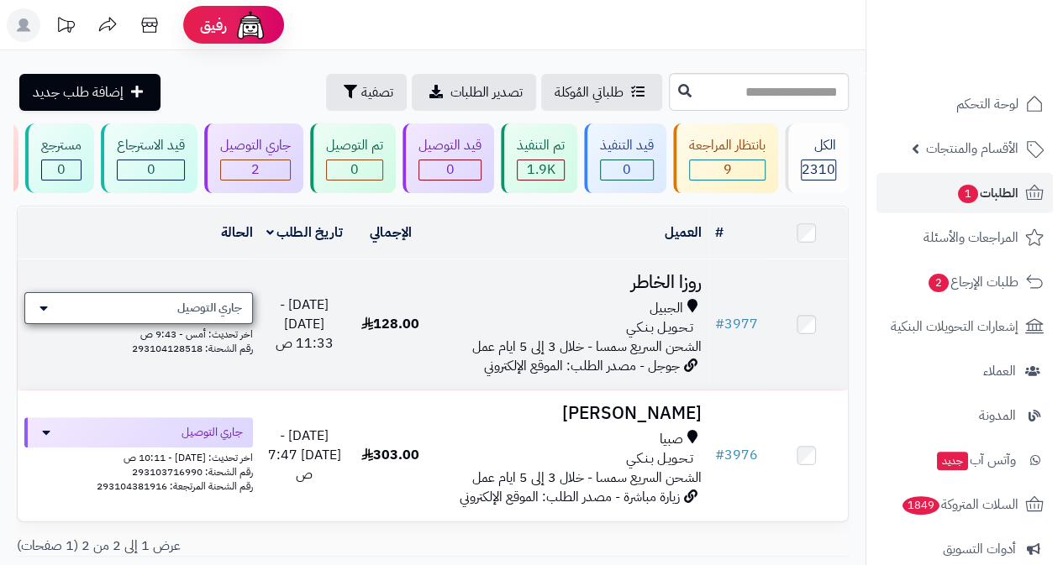
click at [184, 317] on span "جاري التوصيل" at bounding box center [209, 308] width 65 height 17
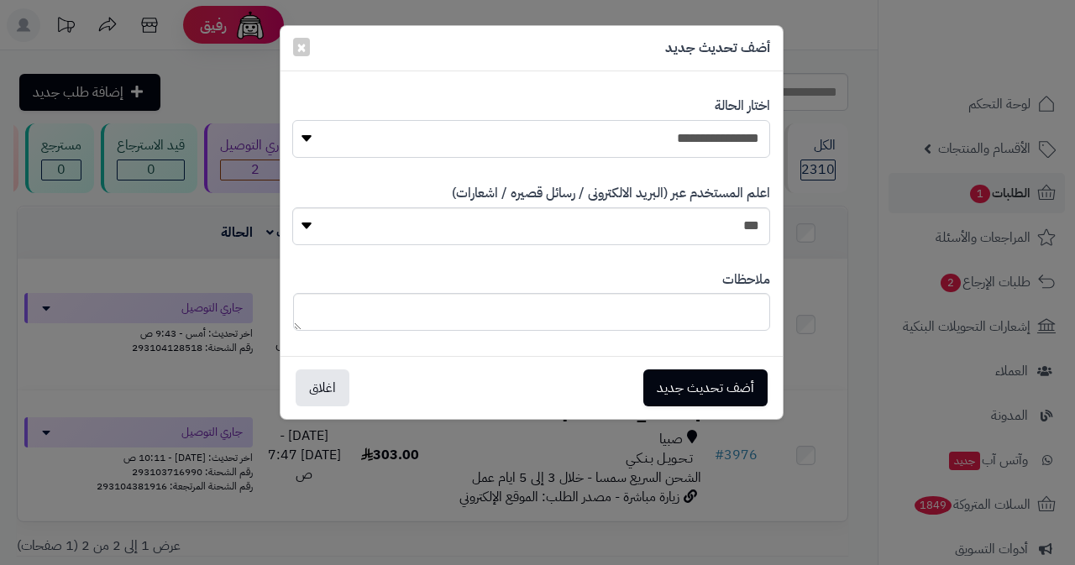
click at [526, 138] on select "**********" at bounding box center [531, 139] width 478 height 38
select select "*"
click at [292, 120] on select "**********" at bounding box center [531, 139] width 478 height 38
click at [714, 384] on button "أضف تحديث جديد" at bounding box center [706, 387] width 124 height 37
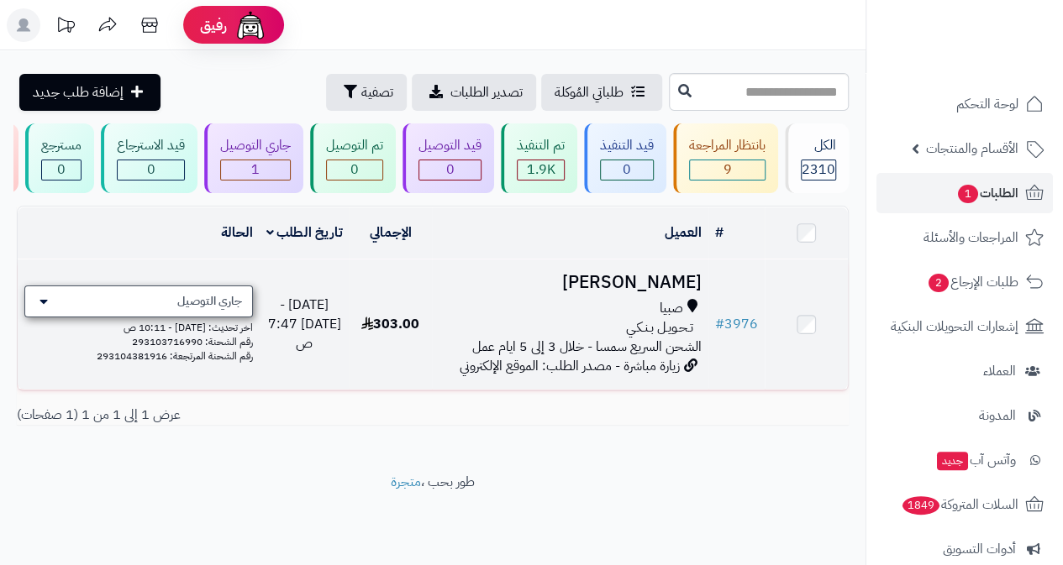
click at [166, 313] on div "جاري التوصيل" at bounding box center [138, 302] width 229 height 32
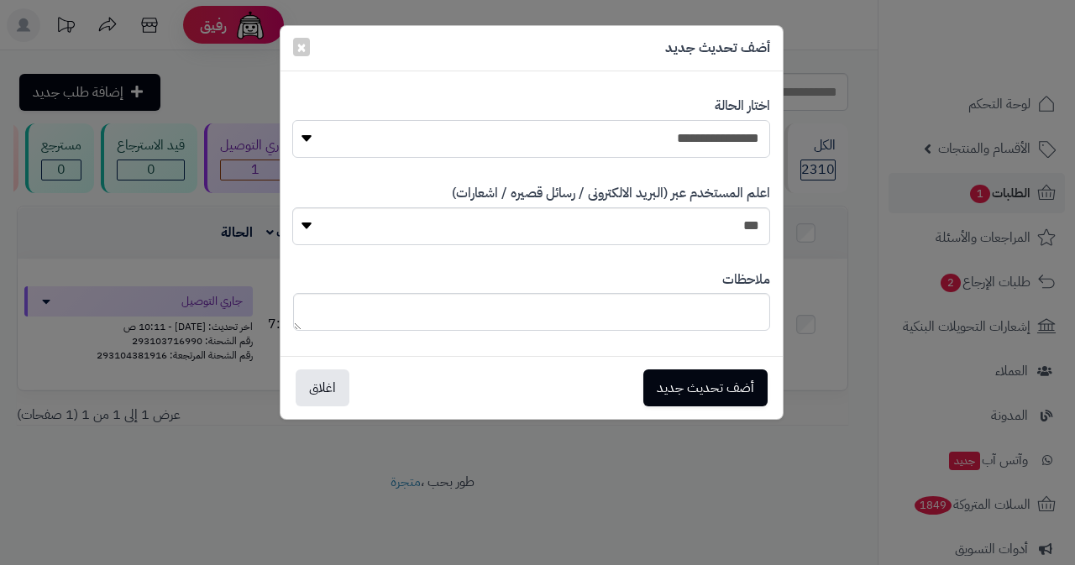
click at [593, 134] on select "**********" at bounding box center [531, 139] width 478 height 38
select select "*"
click at [292, 120] on select "**********" at bounding box center [531, 139] width 478 height 38
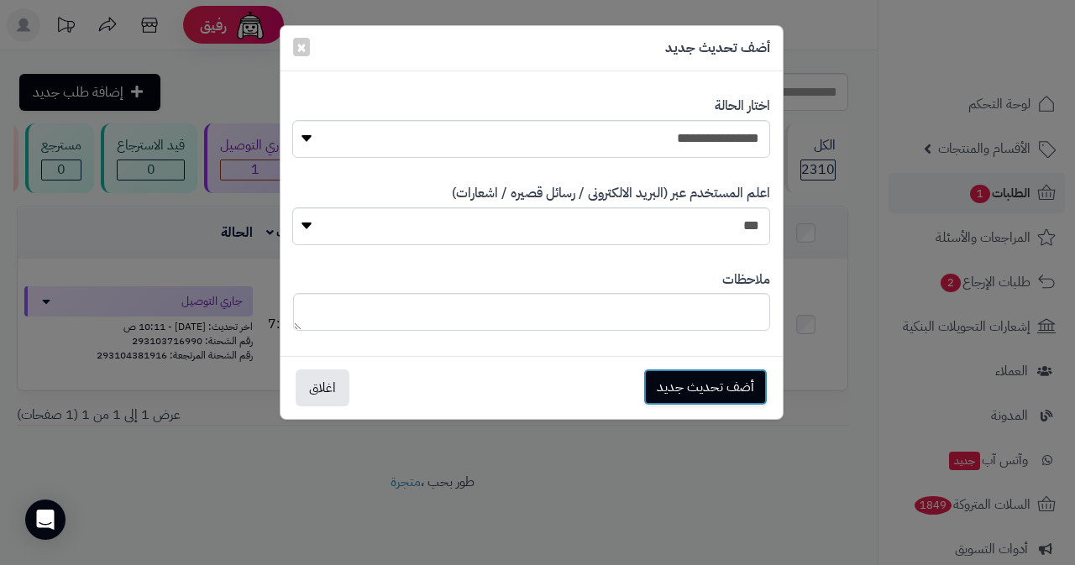
click at [706, 386] on button "أضف تحديث جديد" at bounding box center [706, 387] width 124 height 37
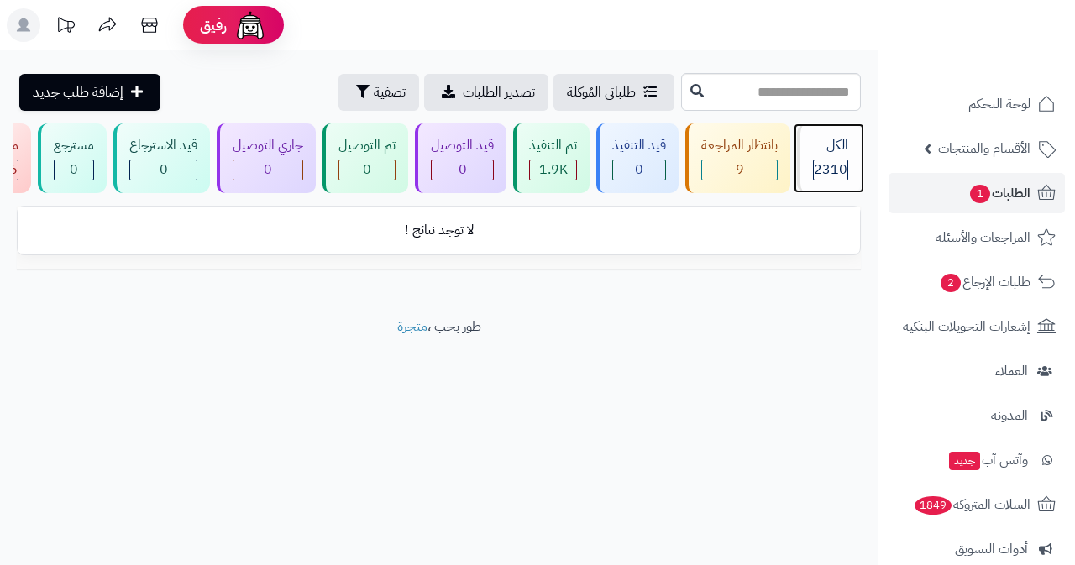
click at [838, 165] on span "2310" at bounding box center [831, 170] width 34 height 20
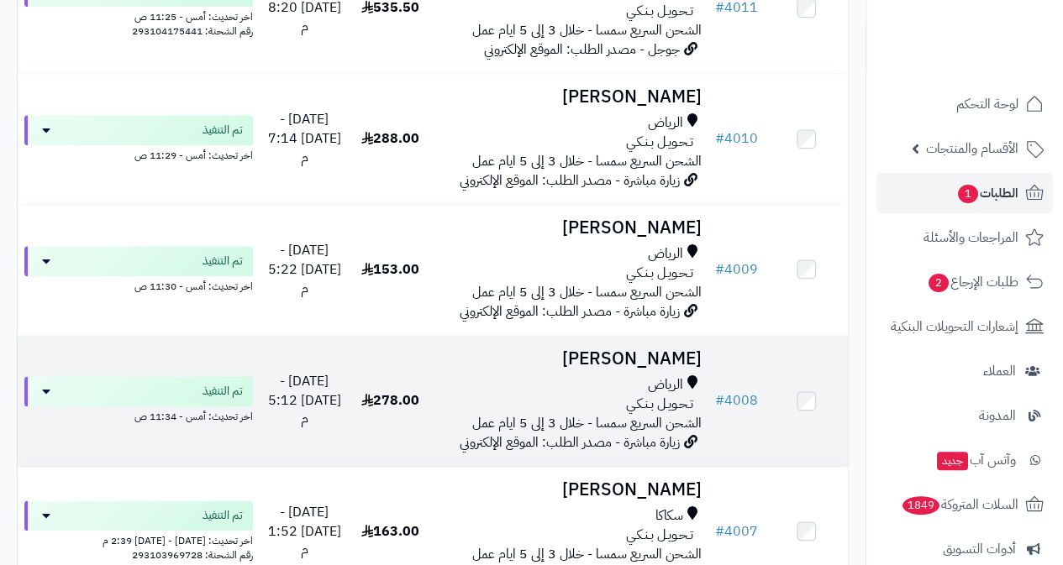
scroll to position [840, 0]
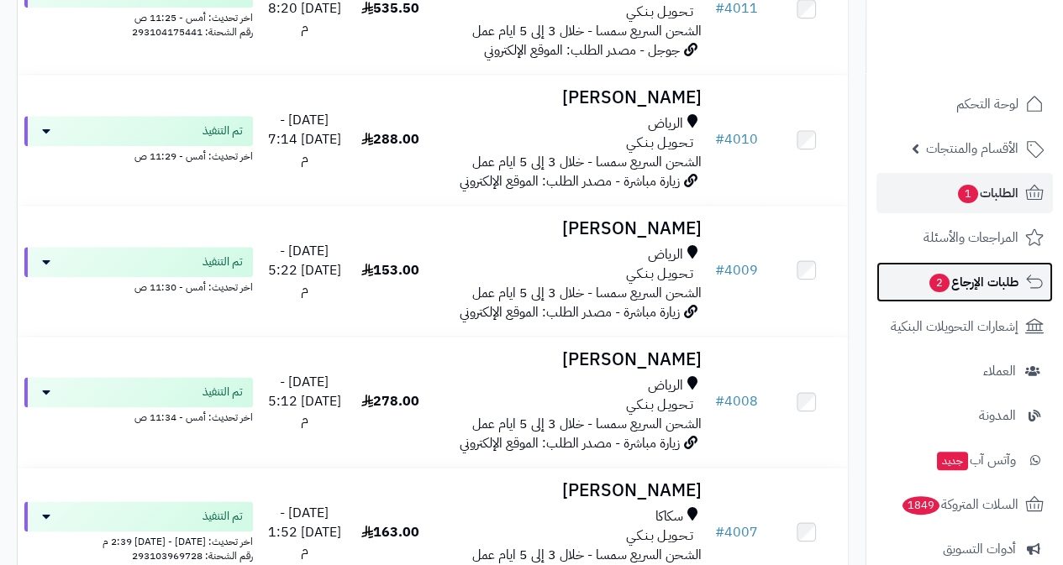
click at [946, 287] on span "طلبات الإرجاع 2" at bounding box center [973, 283] width 91 height 24
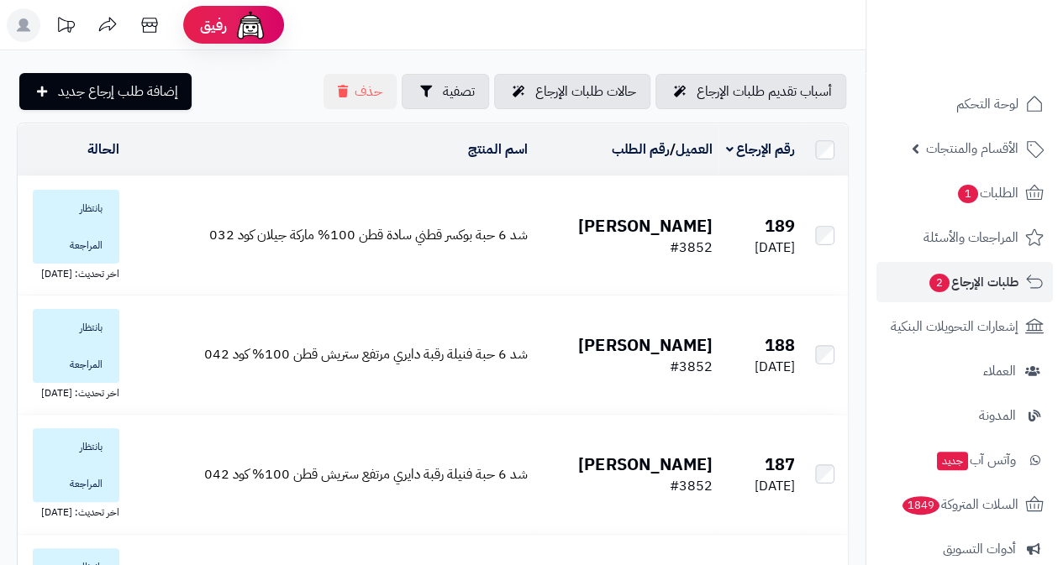
click at [710, 234] on td "مشعل الشمري #3852" at bounding box center [626, 235] width 184 height 118
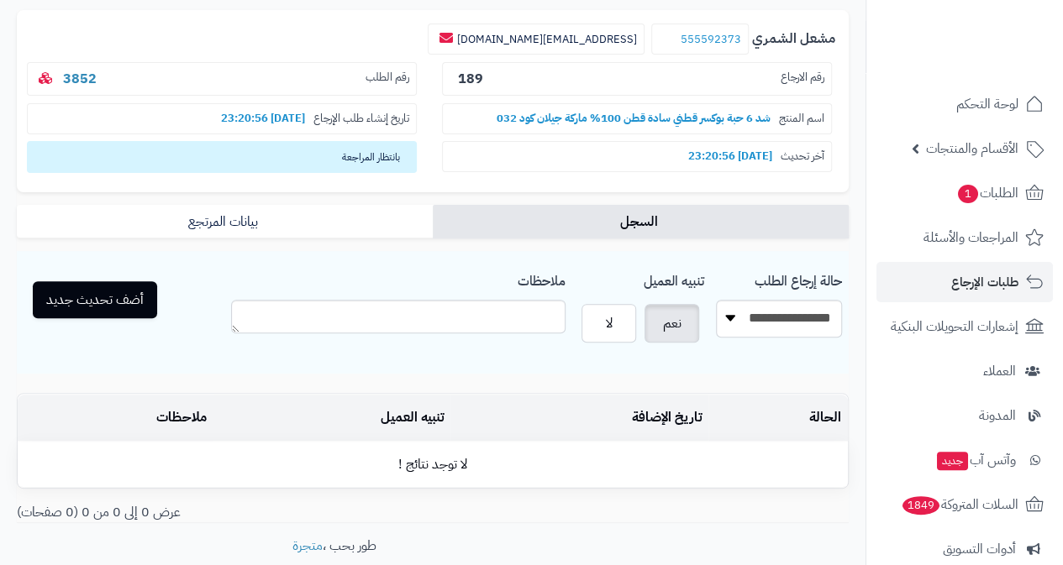
scroll to position [2, 0]
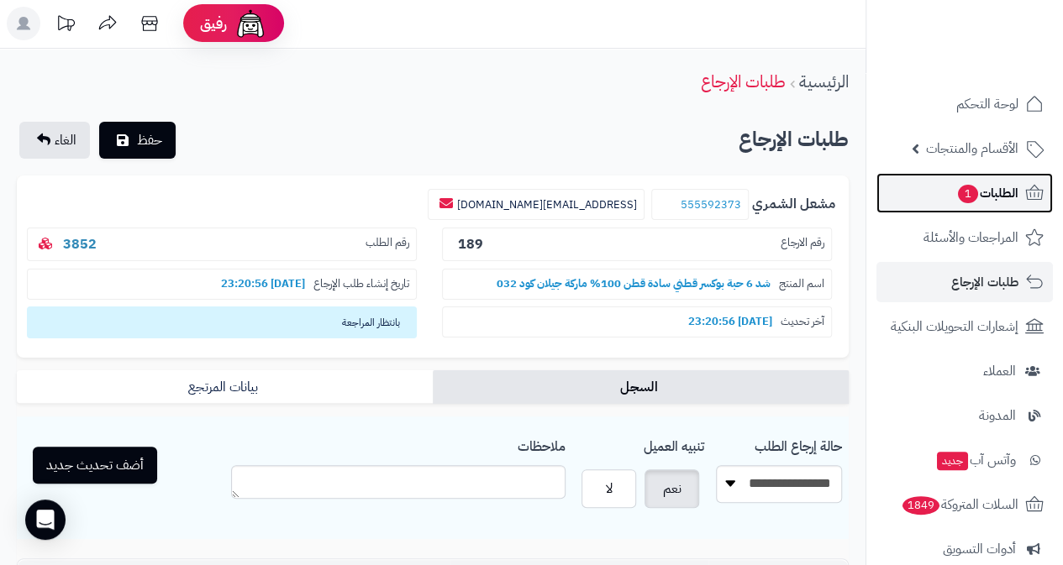
click at [974, 194] on span "1" at bounding box center [968, 194] width 20 height 18
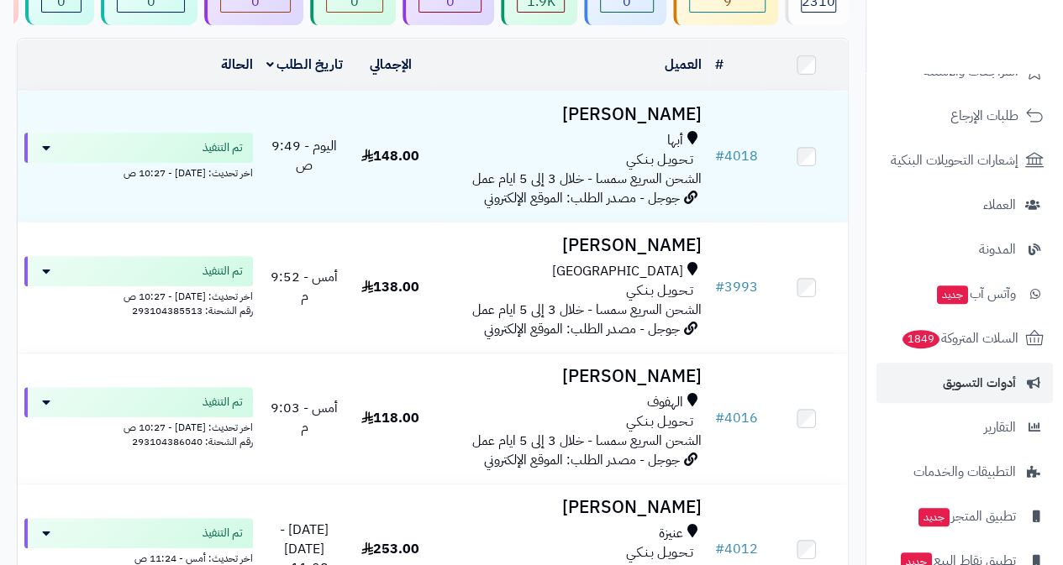
scroll to position [168, 0]
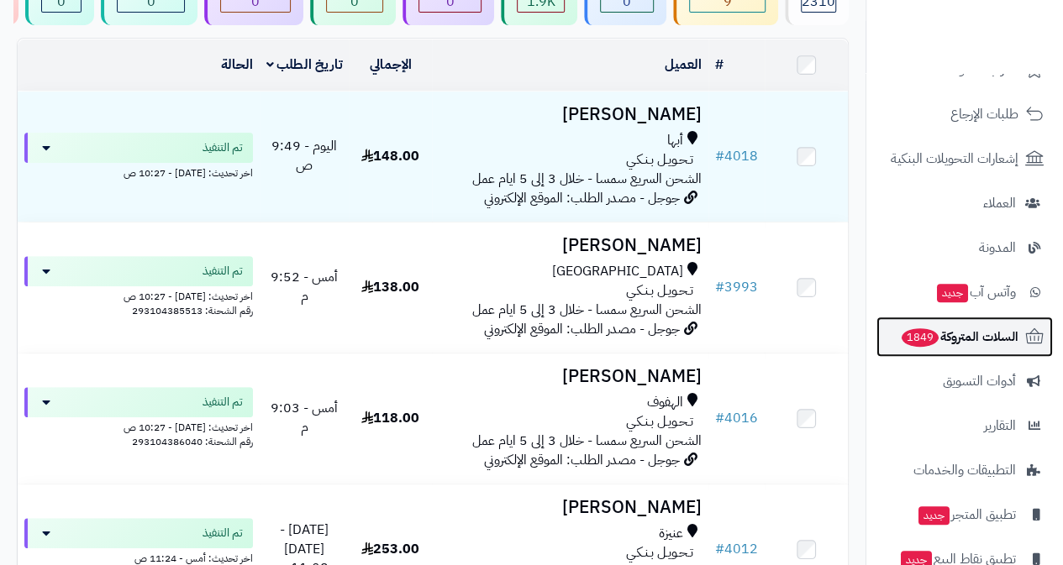
click at [978, 343] on span "السلات المتروكة 1849" at bounding box center [959, 337] width 118 height 24
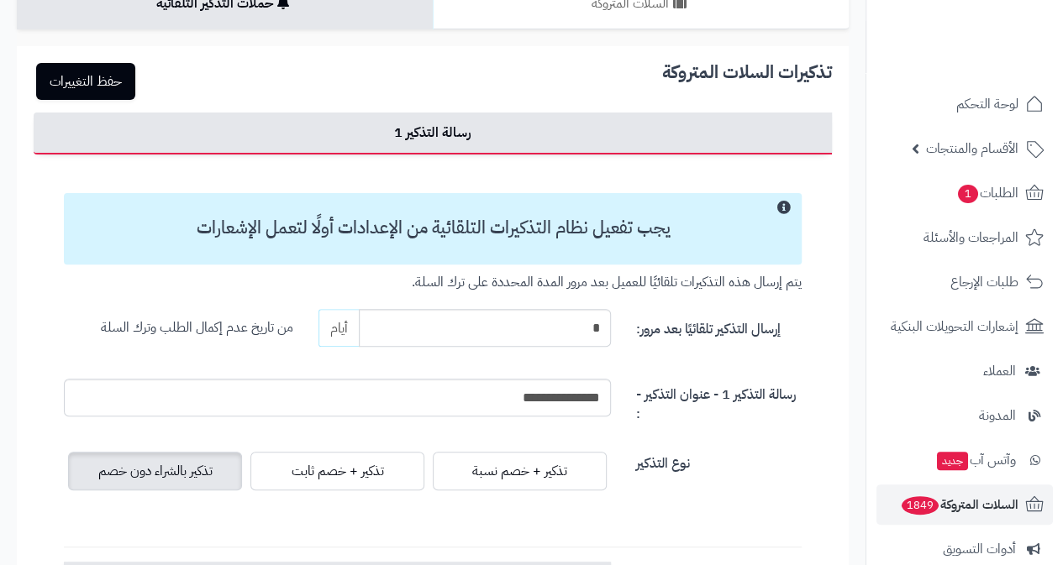
scroll to position [102, 0]
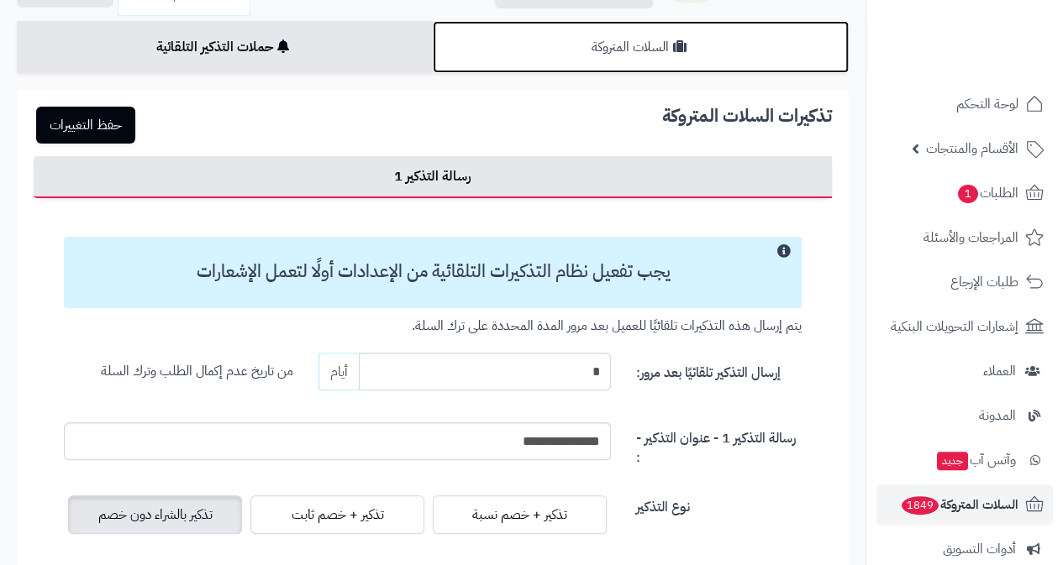
click at [642, 50] on link "السلات المتروكة" at bounding box center [641, 47] width 416 height 52
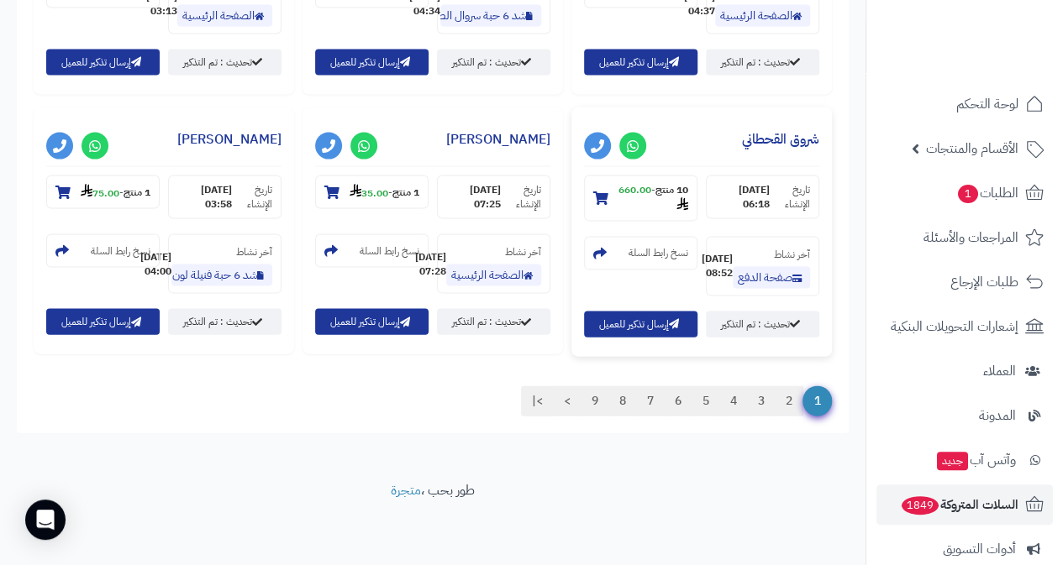
scroll to position [1991, 0]
click at [537, 409] on link ">|" at bounding box center [537, 401] width 33 height 30
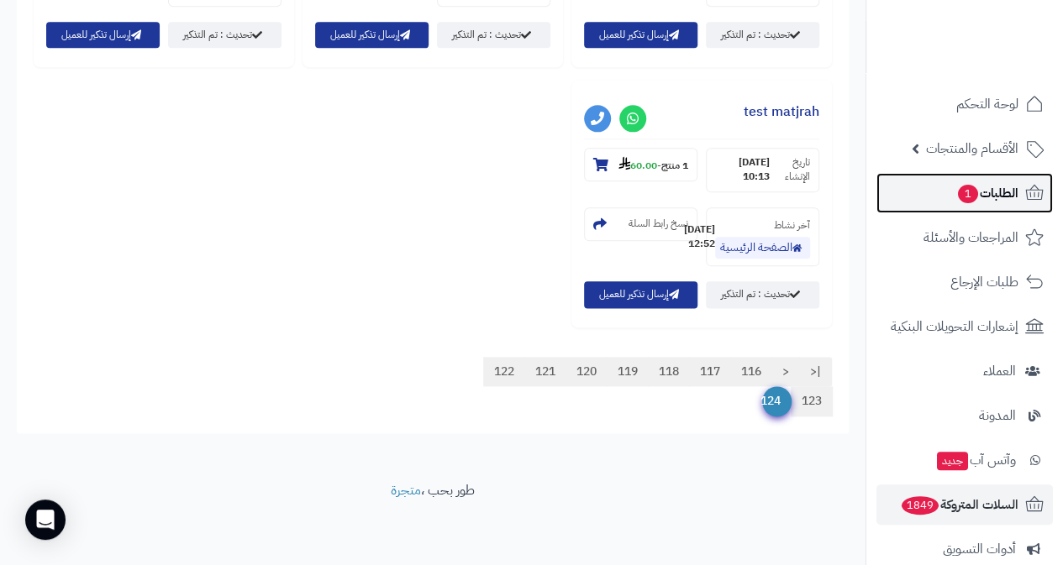
click at [975, 192] on span "1" at bounding box center [968, 194] width 21 height 19
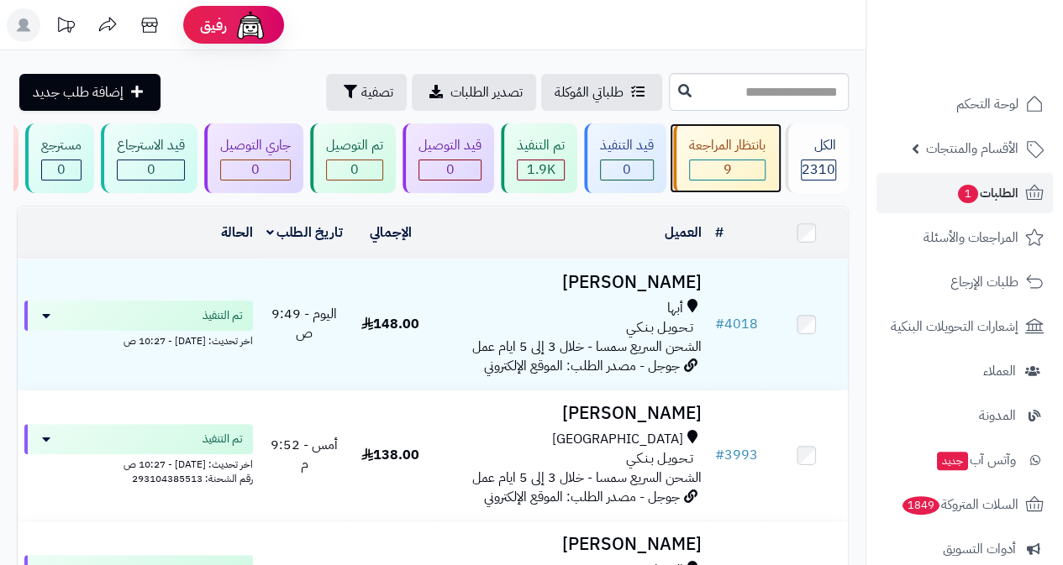
click at [713, 160] on div "9" at bounding box center [727, 169] width 75 height 19
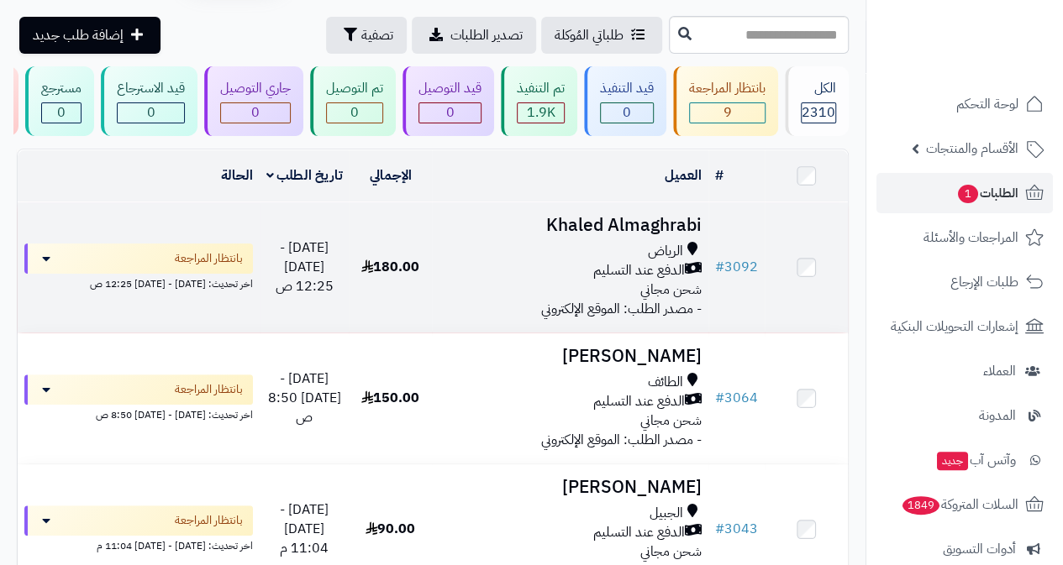
scroll to position [84, 0]
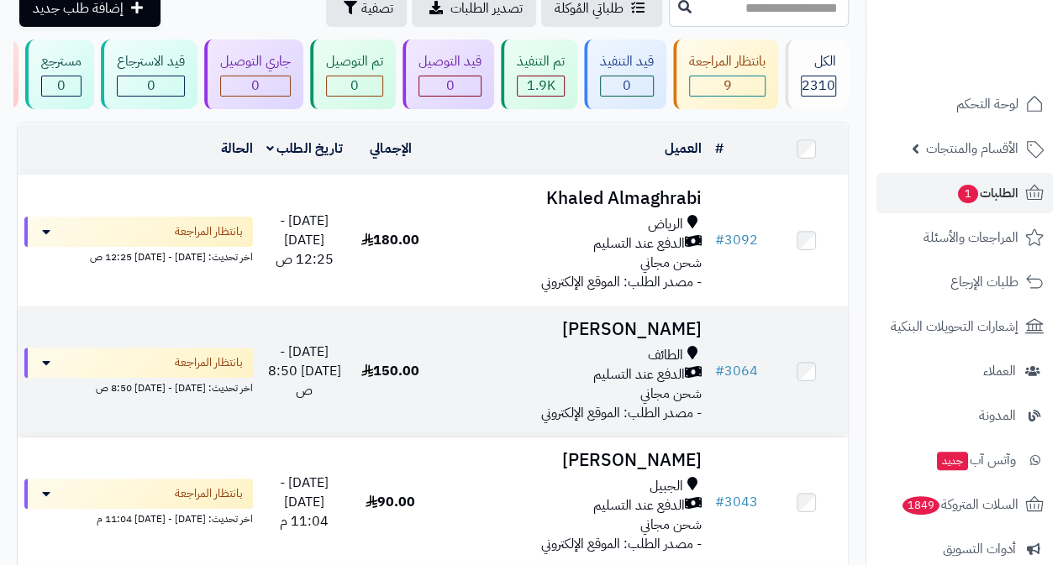
click at [623, 365] on div "الطائف" at bounding box center [570, 355] width 263 height 19
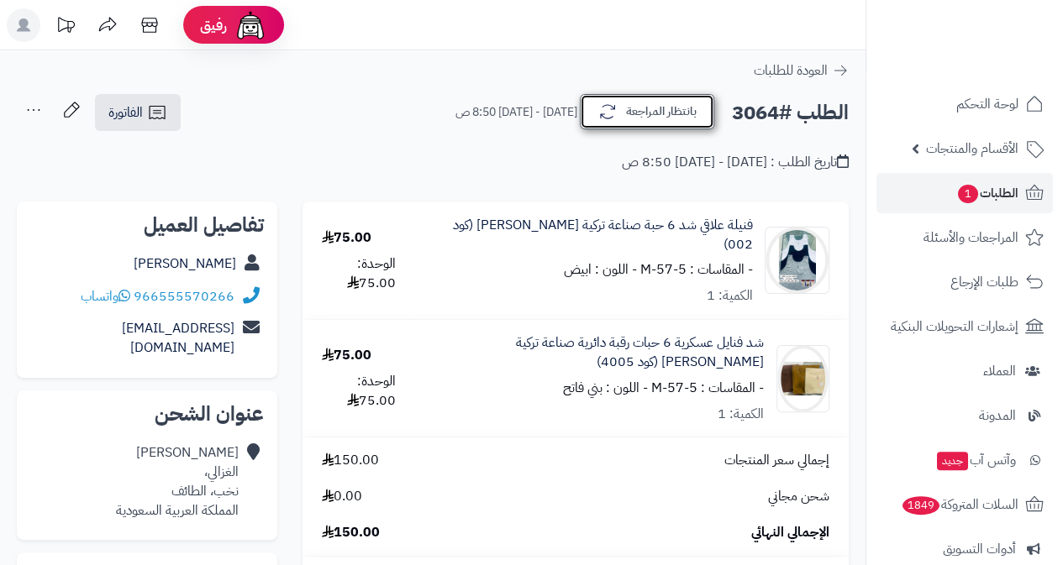
click at [627, 110] on button "بانتظار المراجعة" at bounding box center [647, 111] width 134 height 35
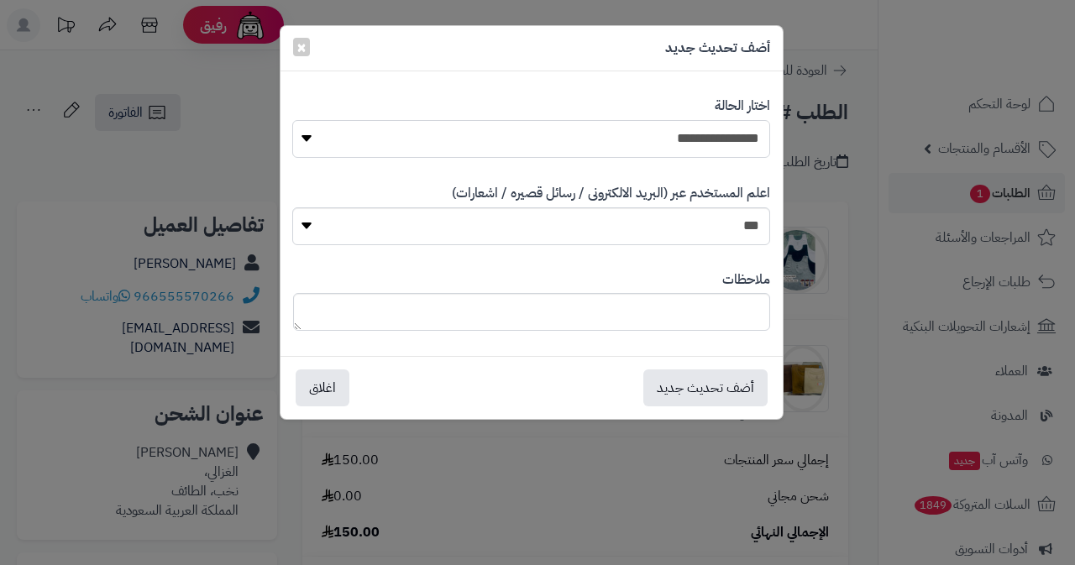
click at [638, 134] on select "**********" at bounding box center [531, 139] width 478 height 38
click at [845, 39] on div "**********" at bounding box center [537, 282] width 1075 height 565
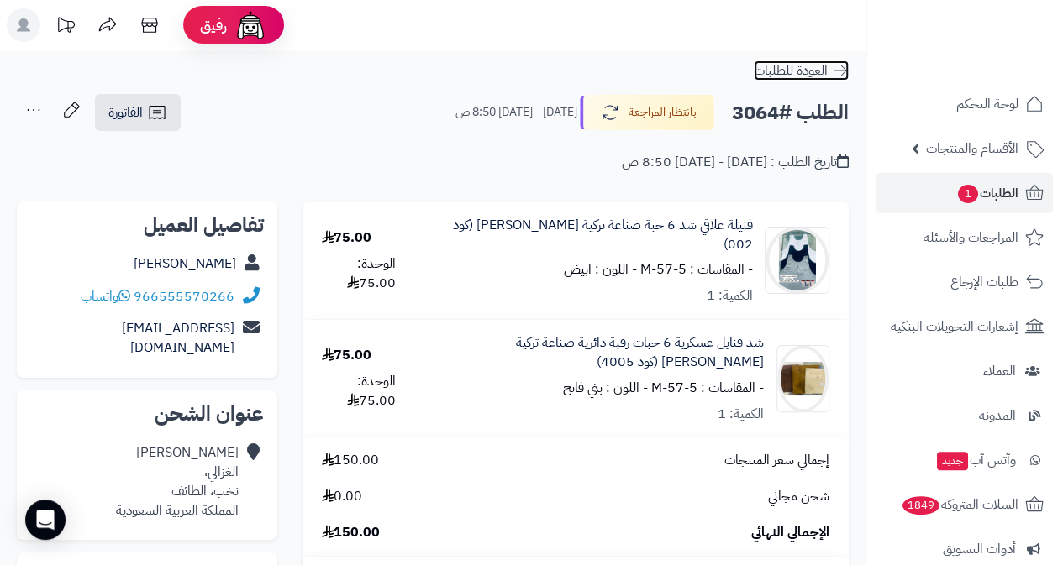
click at [812, 66] on span "العودة للطلبات" at bounding box center [791, 70] width 74 height 20
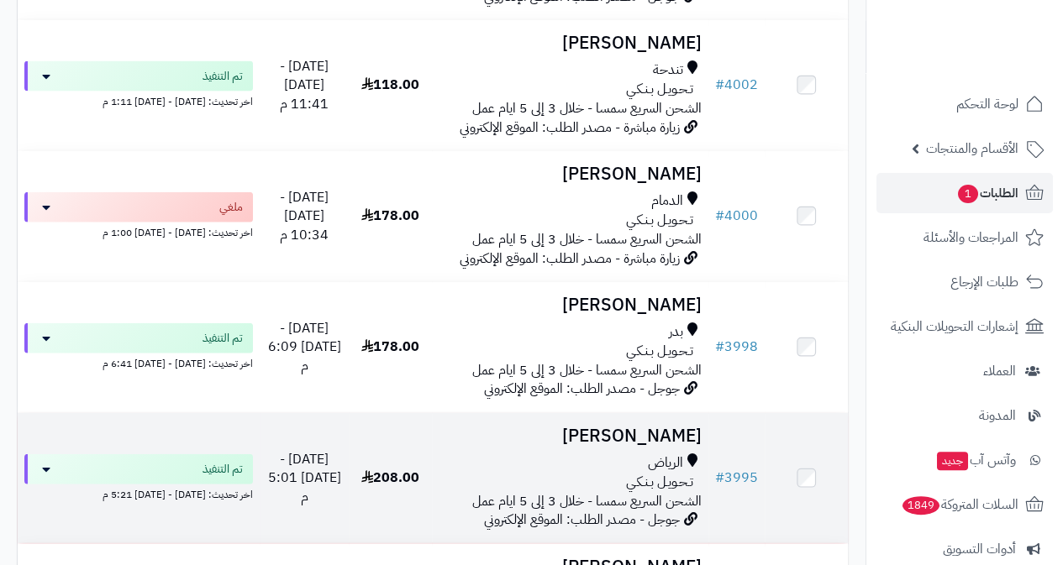
scroll to position [1932, 0]
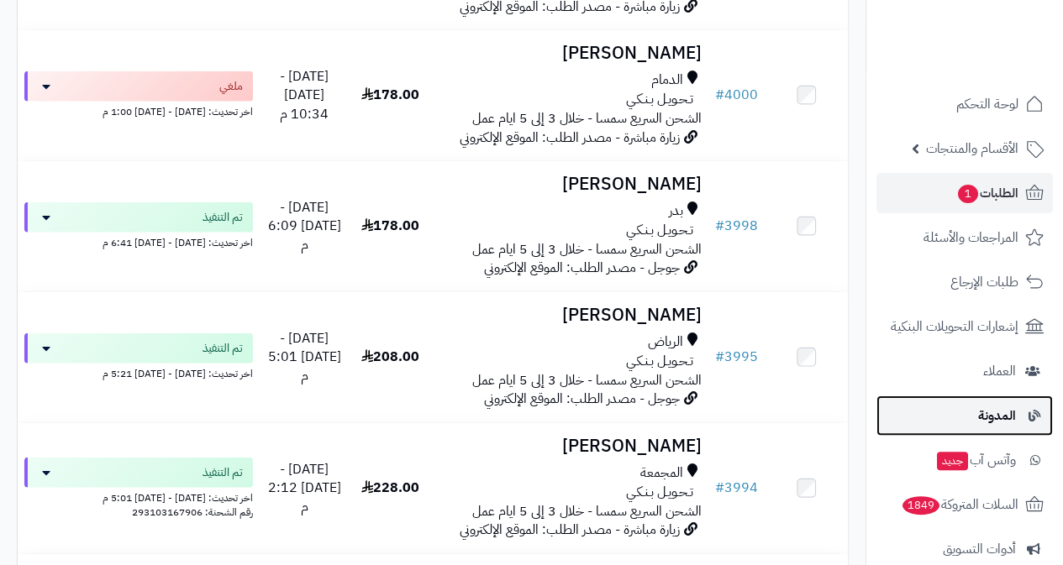
click at [997, 428] on link "المدونة" at bounding box center [964, 416] width 176 height 40
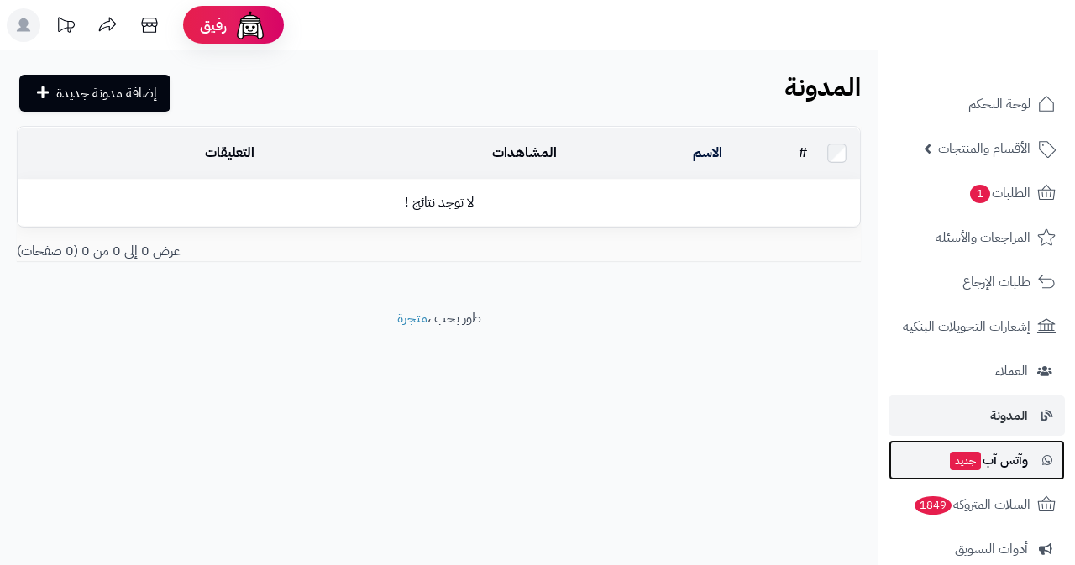
click at [964, 465] on span "جديد" at bounding box center [965, 461] width 31 height 18
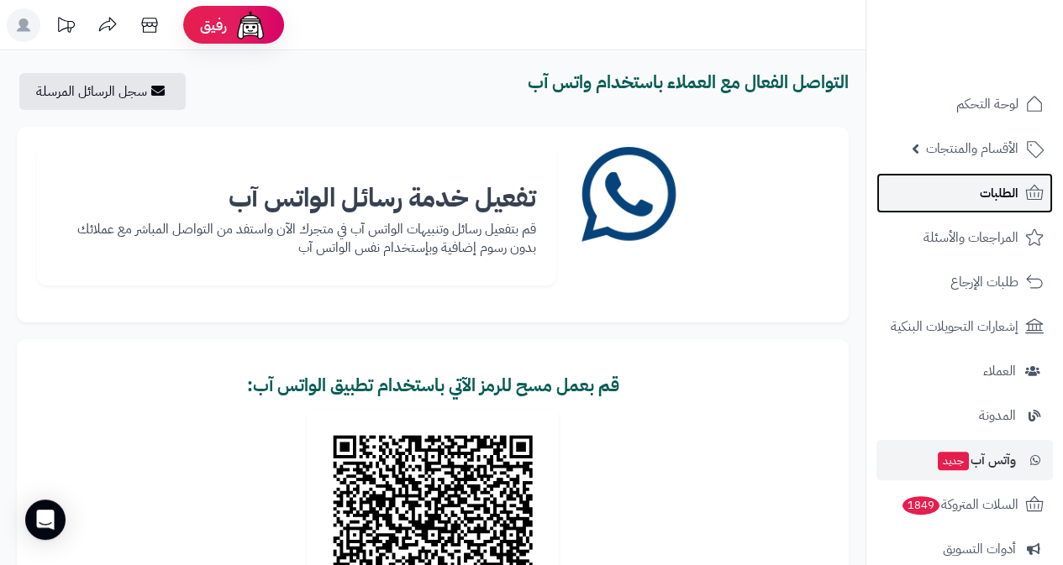
click at [1004, 197] on span "الطلبات" at bounding box center [999, 193] width 39 height 24
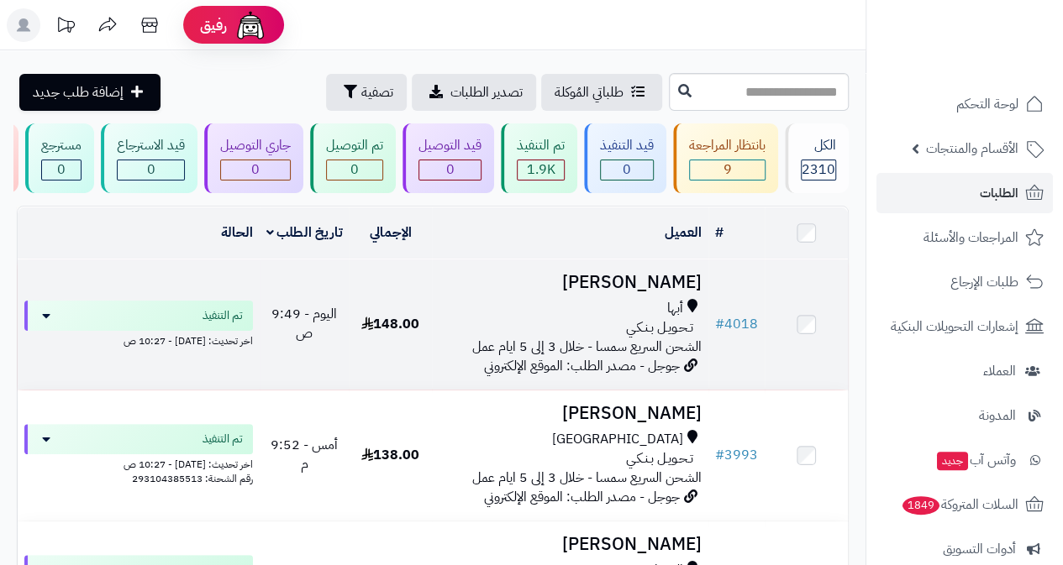
click at [651, 292] on h3 "نوره الاحمري" at bounding box center [570, 282] width 263 height 19
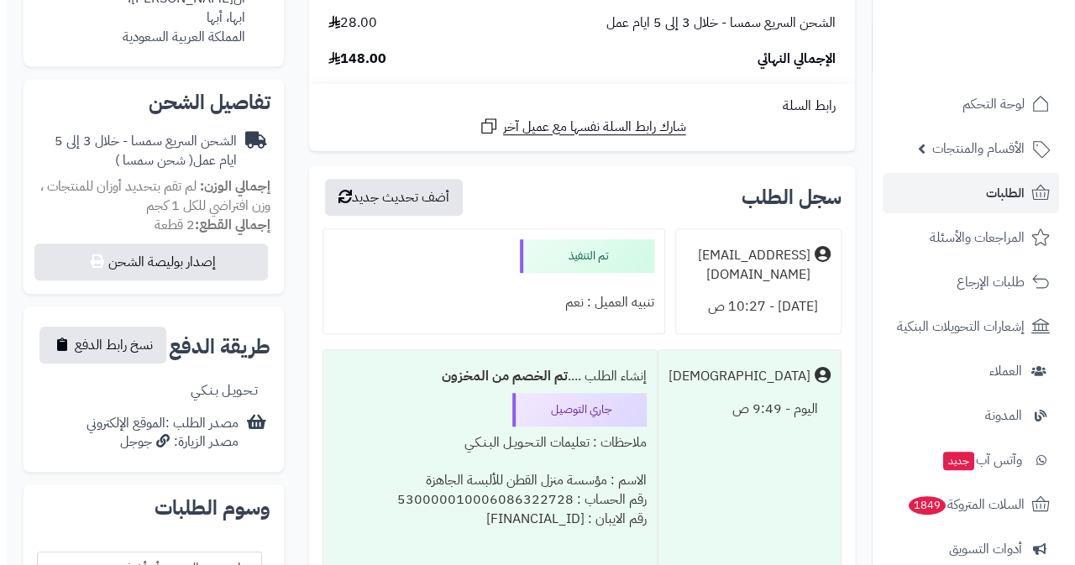
scroll to position [588, 0]
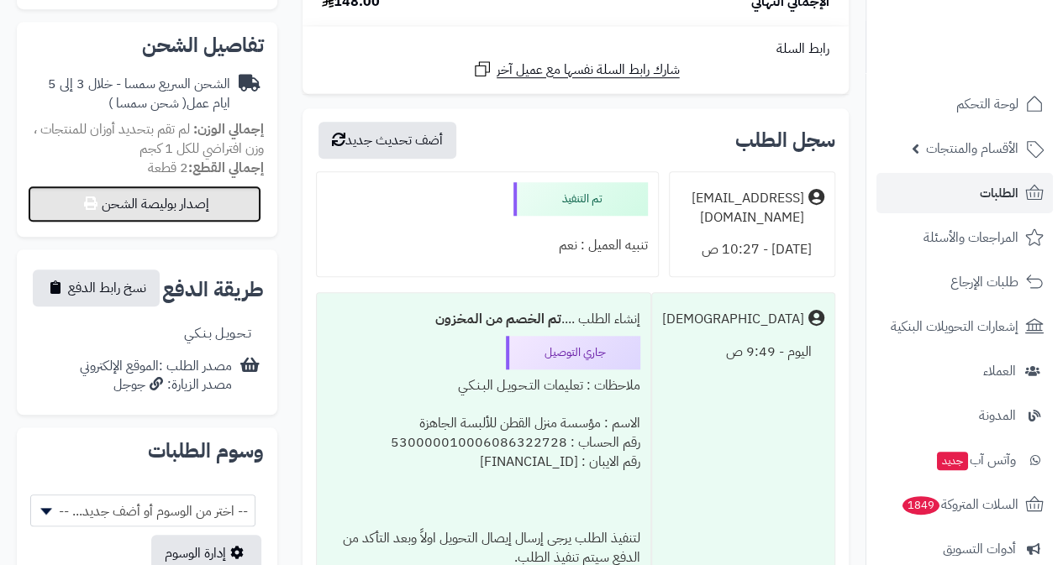
click at [180, 190] on button "إصدار بوليصة الشحن" at bounding box center [145, 204] width 234 height 37
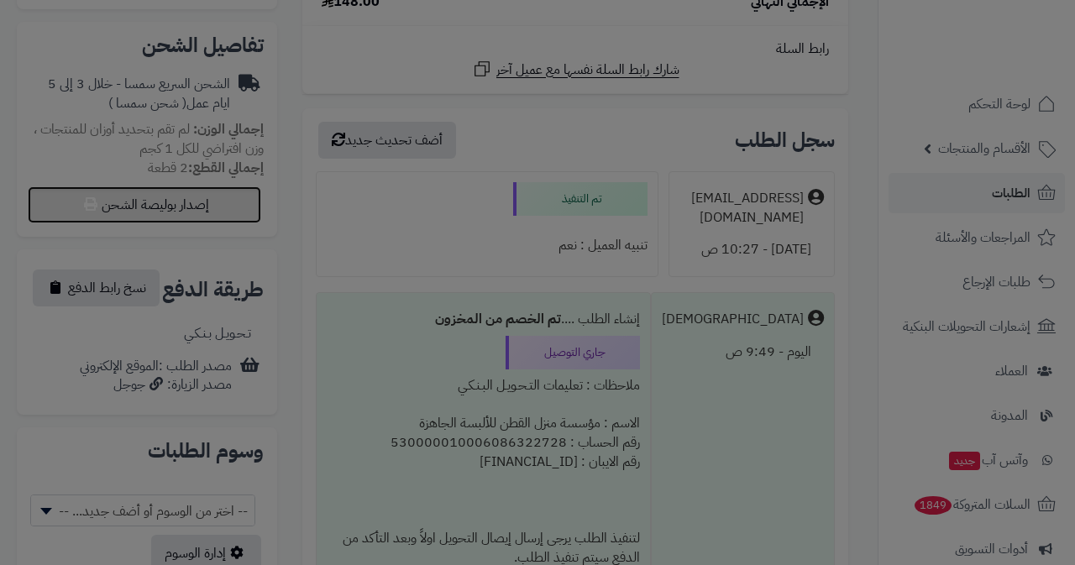
select select "****"
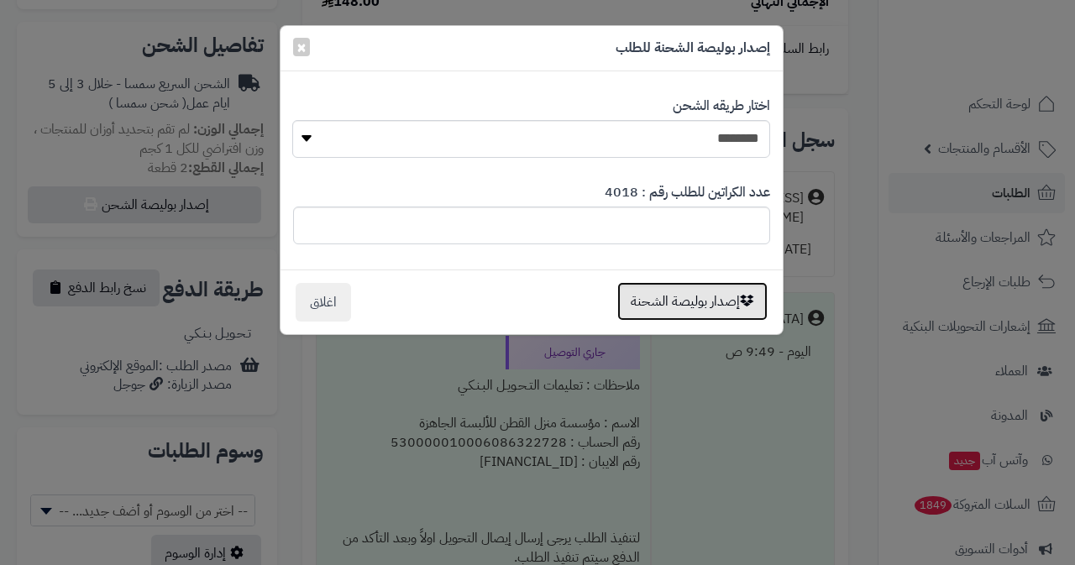
click at [710, 310] on button "إصدار بوليصة الشحنة" at bounding box center [692, 301] width 150 height 39
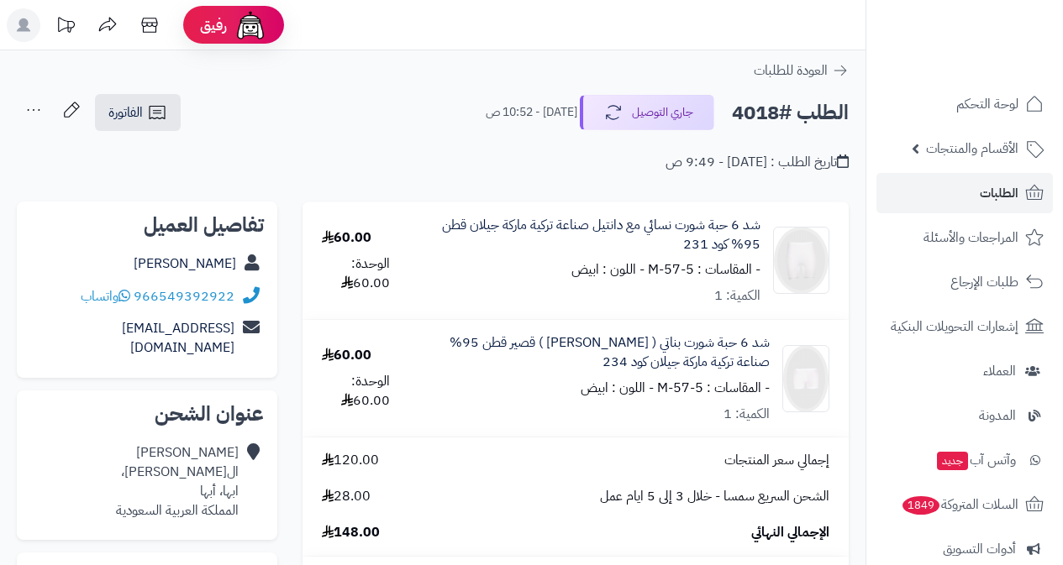
scroll to position [531, 0]
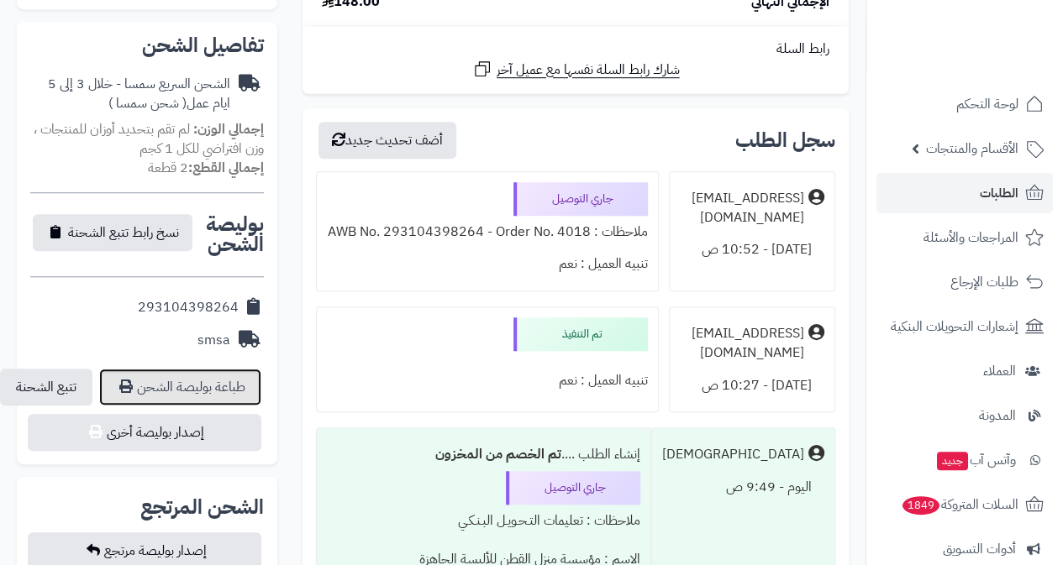
click at [203, 371] on link "طباعة بوليصة الشحن" at bounding box center [180, 387] width 162 height 37
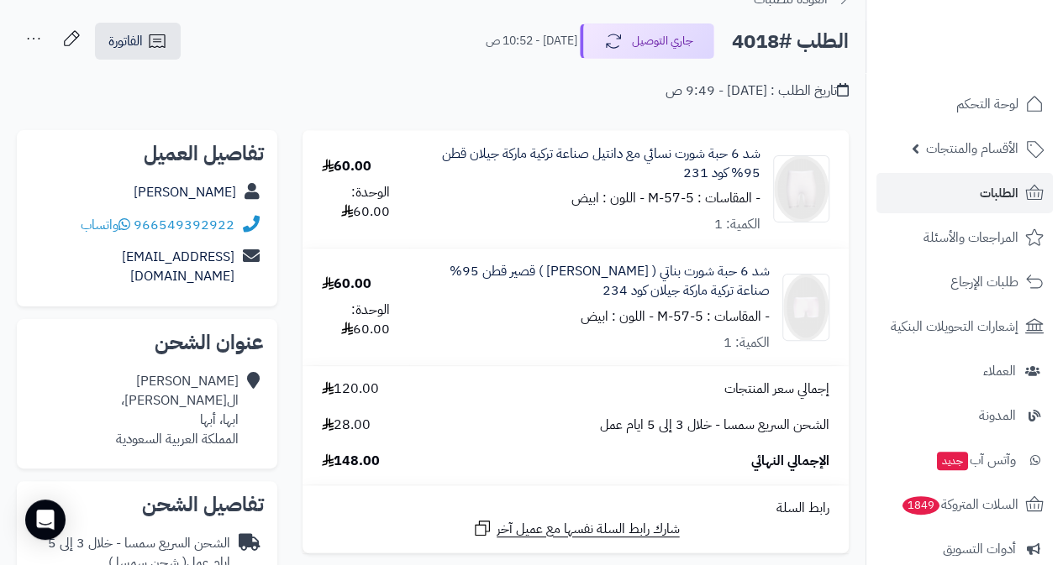
scroll to position [0, 0]
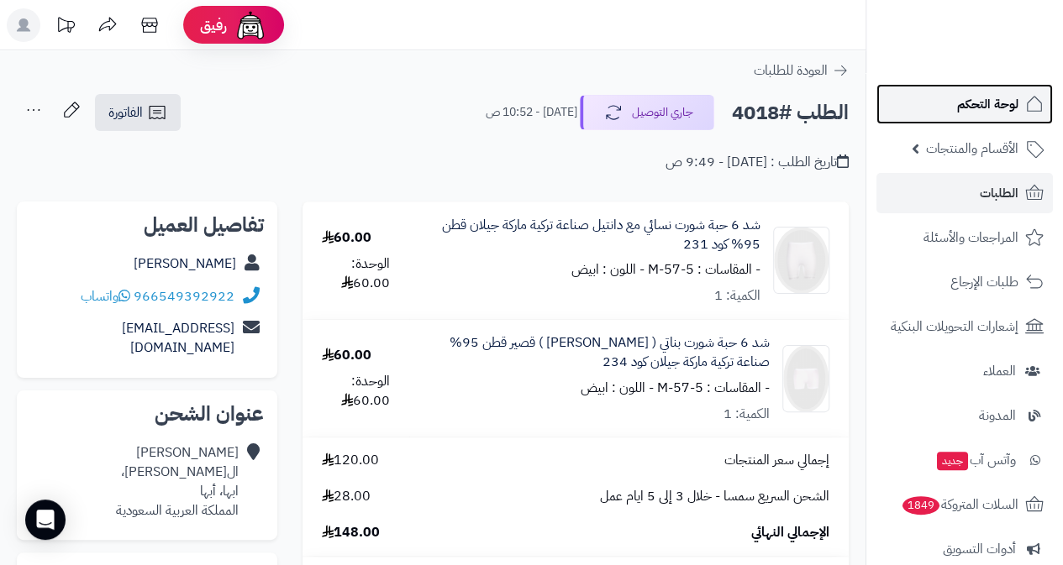
click at [988, 107] on span "لوحة التحكم" at bounding box center [987, 104] width 61 height 24
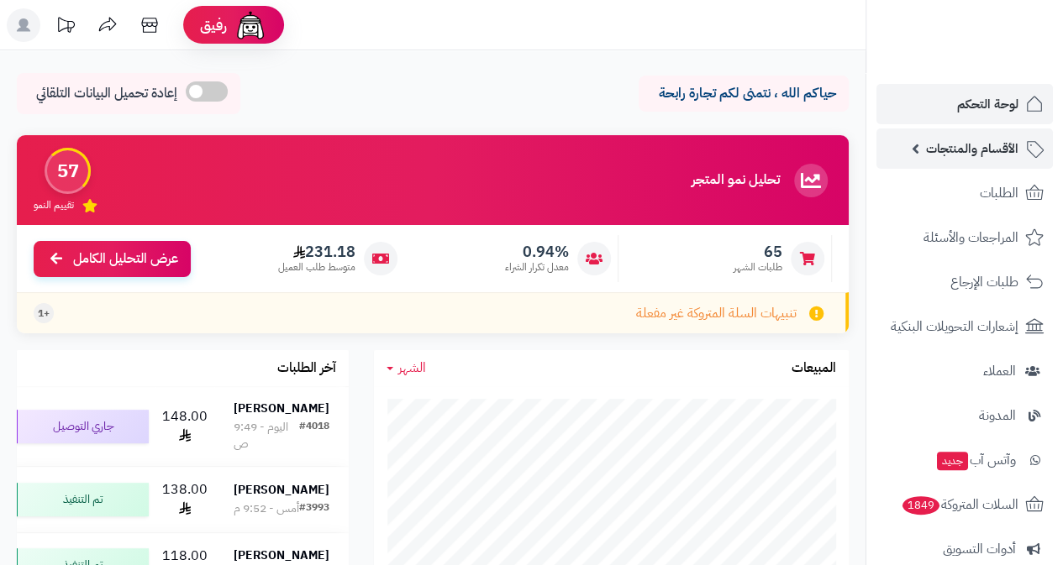
click at [991, 154] on span "الأقسام والمنتجات" at bounding box center [972, 149] width 92 height 24
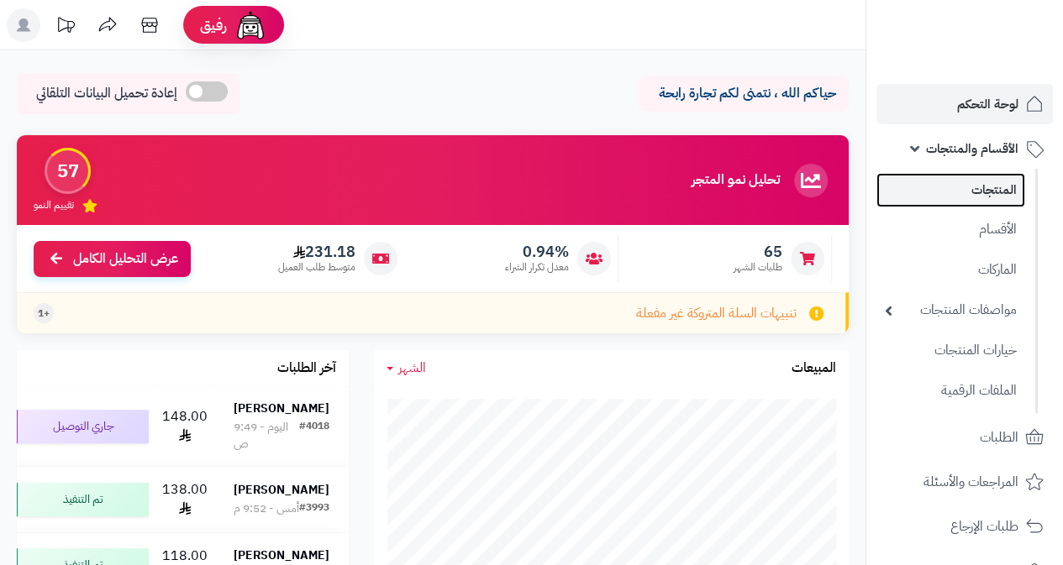
click at [1001, 198] on link "المنتجات" at bounding box center [950, 190] width 149 height 34
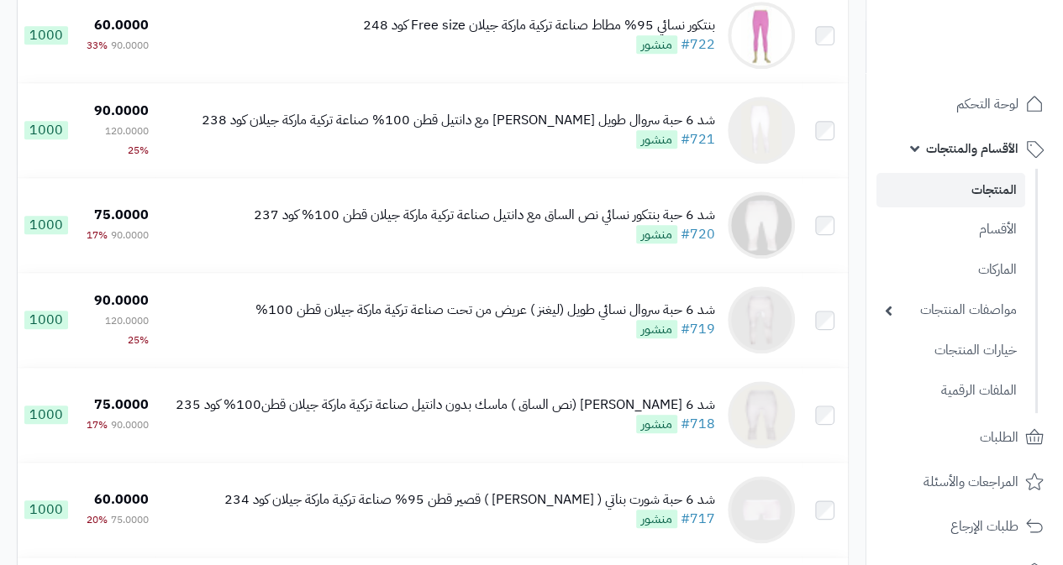
scroll to position [3865, 0]
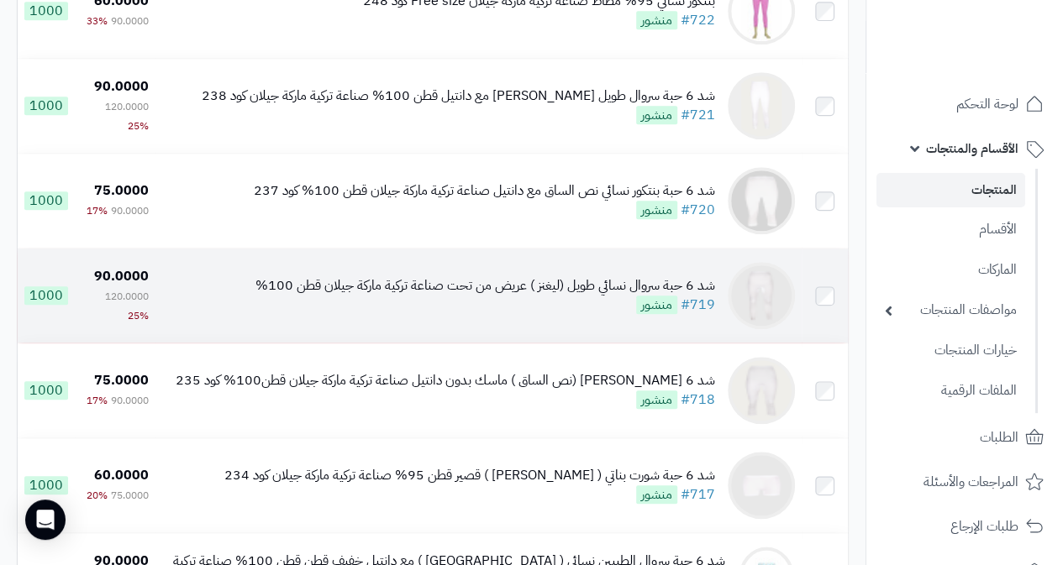
click at [465, 296] on div "شد 6 حبة سروال نسائي طويل (ليغنز ) عريض من تحت صناعة تركية ماركة جيلان قطن 100%" at bounding box center [485, 285] width 460 height 19
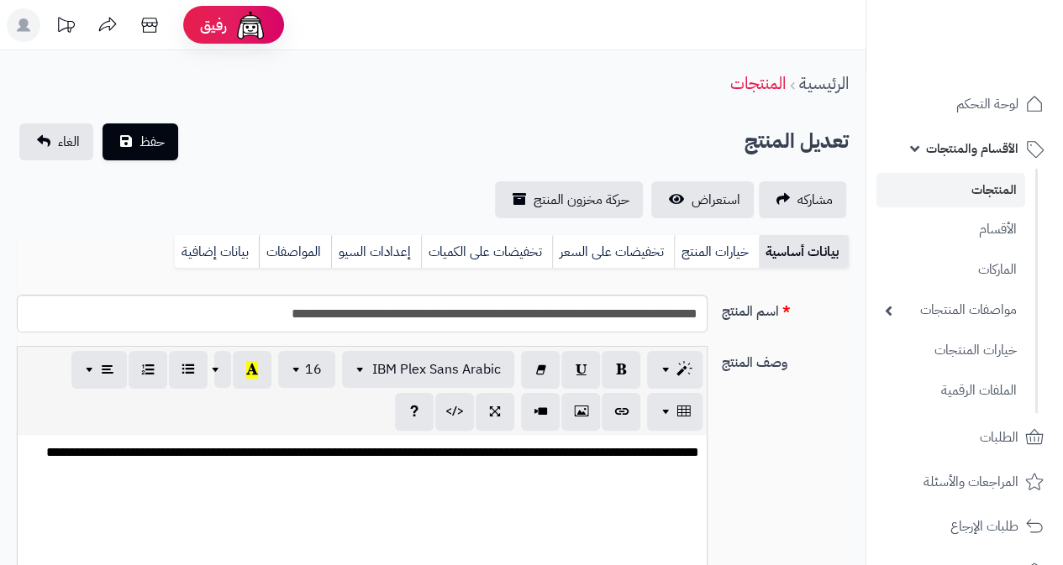
scroll to position [154, 0]
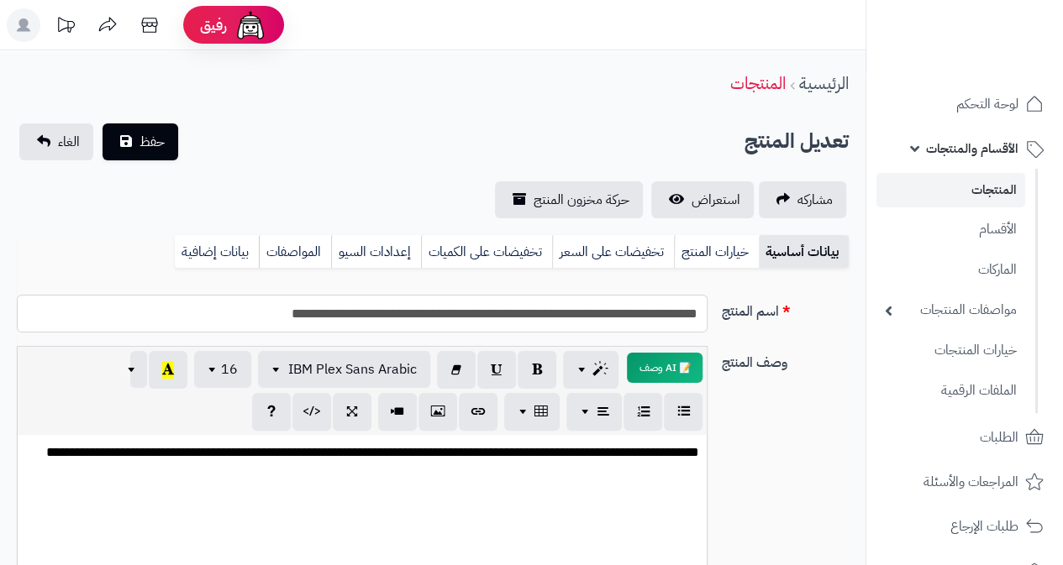
click at [227, 313] on input "**********" at bounding box center [362, 314] width 691 height 38
type input "**********"
click at [146, 146] on span "حفظ" at bounding box center [151, 141] width 25 height 20
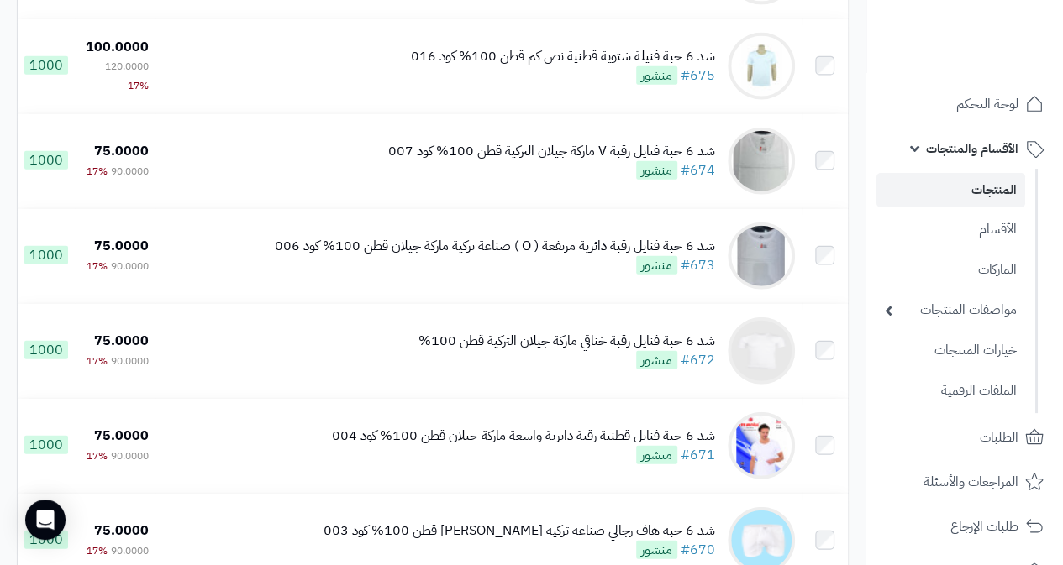
scroll to position [8321, 0]
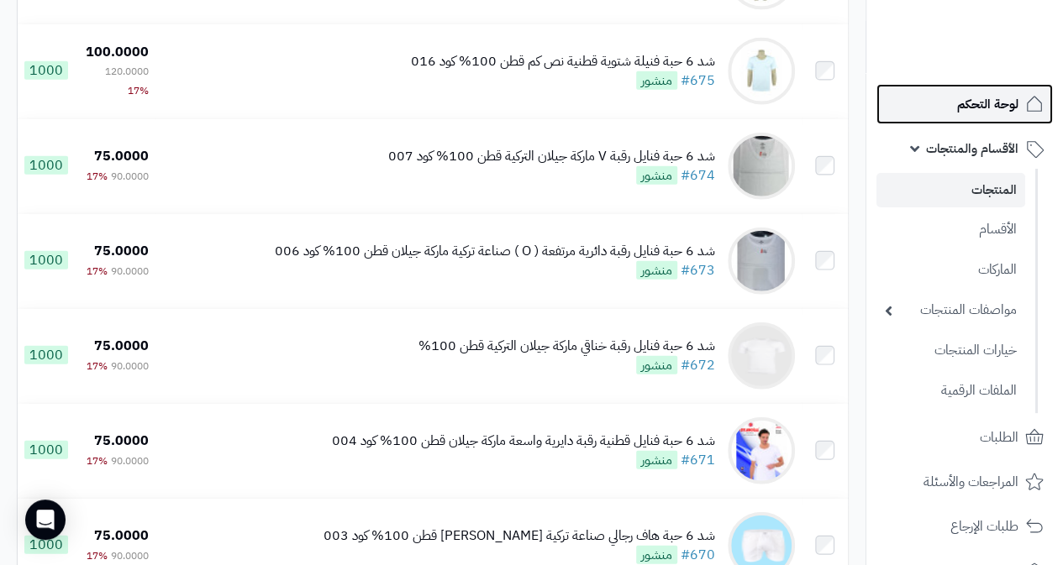
click at [1017, 103] on span "لوحة التحكم" at bounding box center [987, 104] width 61 height 24
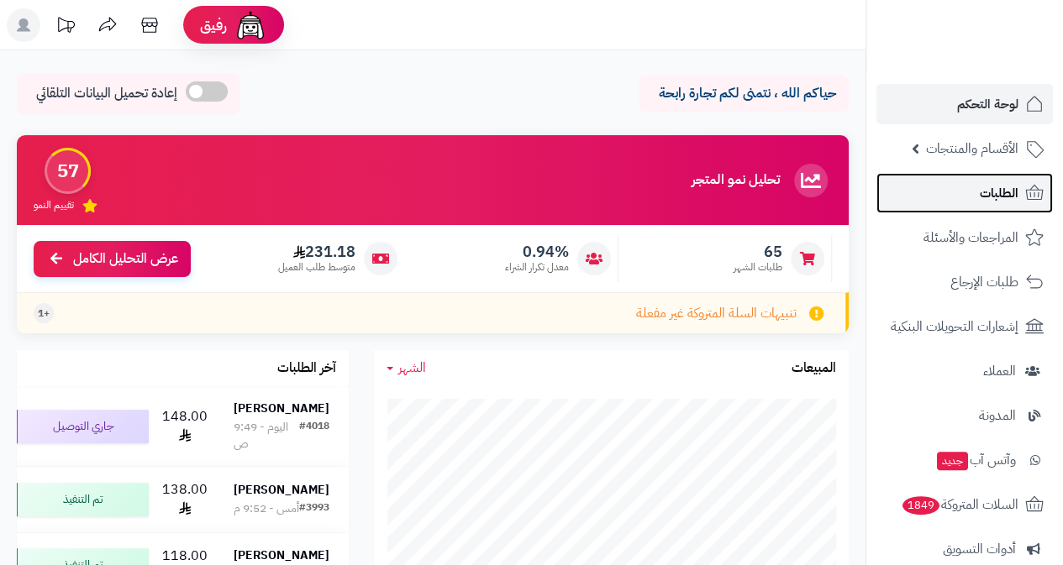
click at [978, 202] on link "الطلبات" at bounding box center [964, 193] width 176 height 40
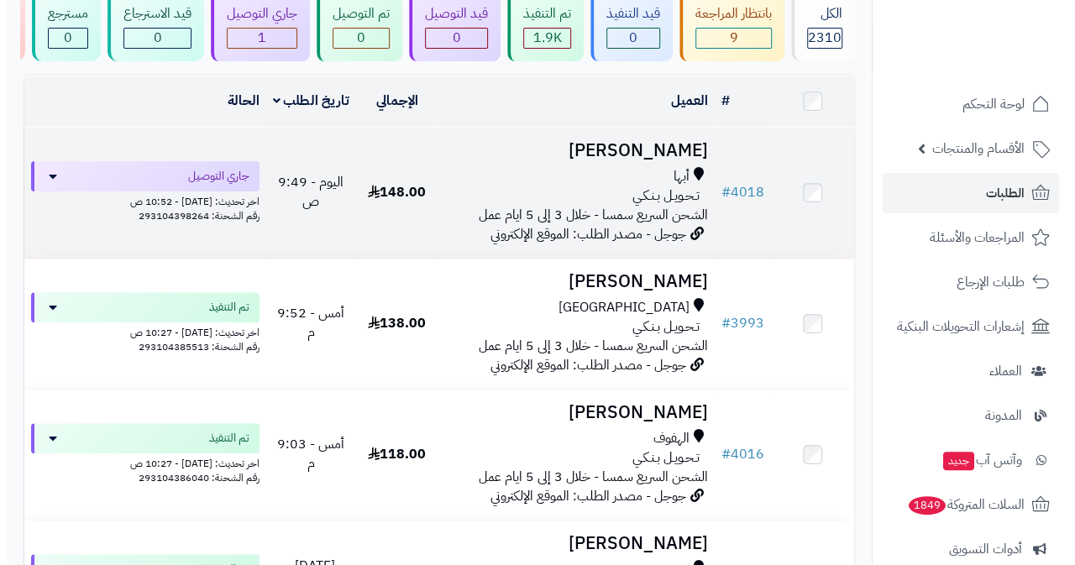
scroll to position [252, 0]
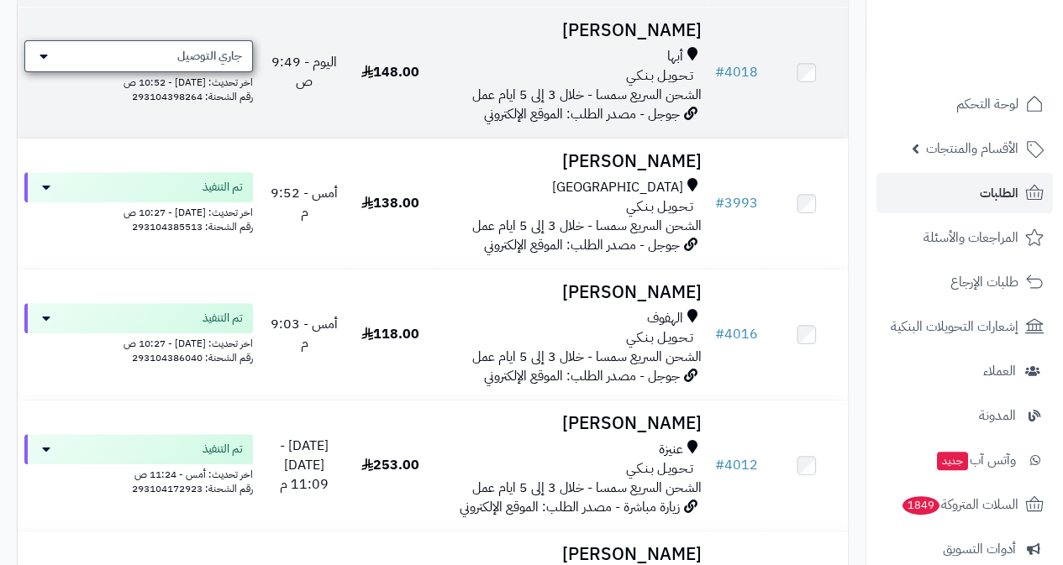
click at [102, 55] on div "جاري التوصيل" at bounding box center [138, 56] width 229 height 32
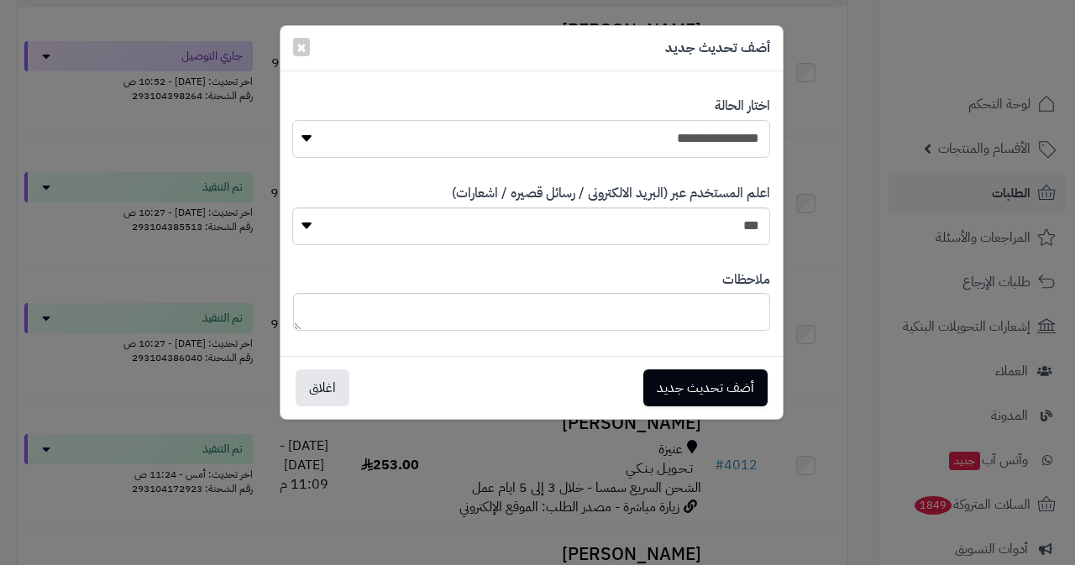
click at [642, 150] on select "**********" at bounding box center [531, 139] width 478 height 38
select select "*"
click at [292, 120] on select "**********" at bounding box center [531, 139] width 478 height 38
click at [665, 236] on select "*** **" at bounding box center [531, 227] width 478 height 38
click at [736, 390] on button "أضف تحديث جديد" at bounding box center [706, 387] width 124 height 37
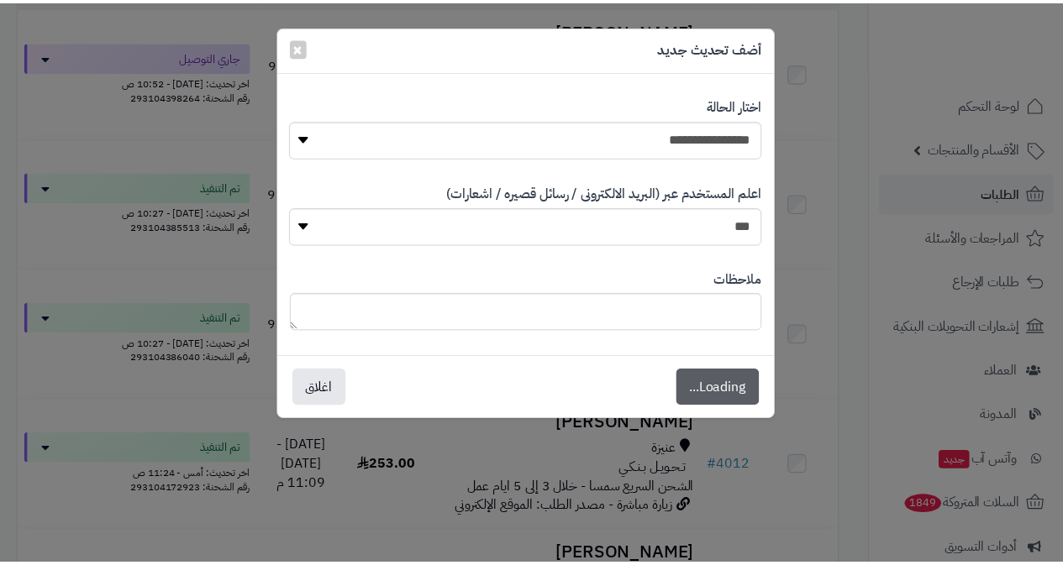
scroll to position [306, 0]
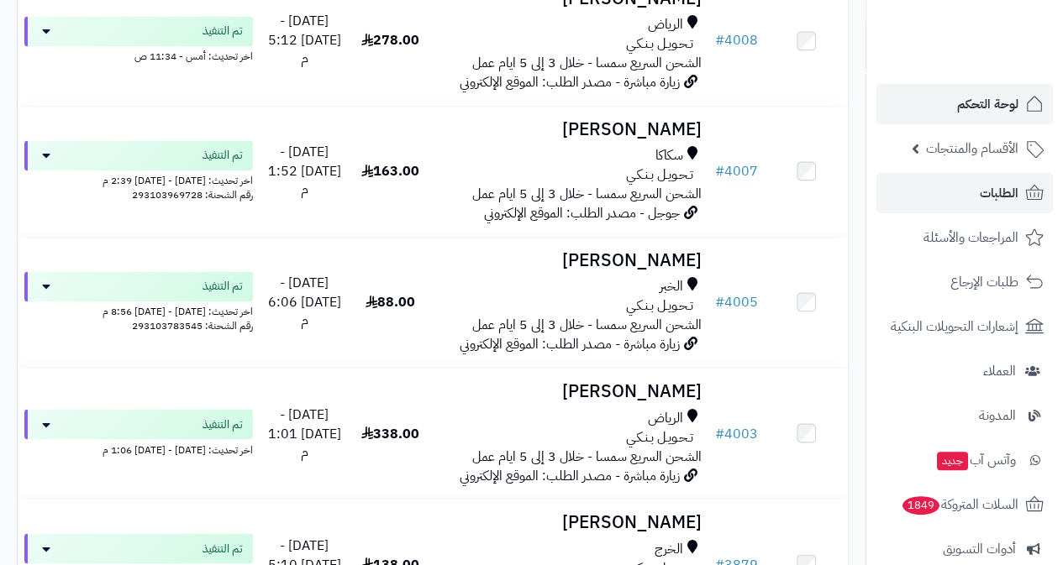
scroll to position [1176, 0]
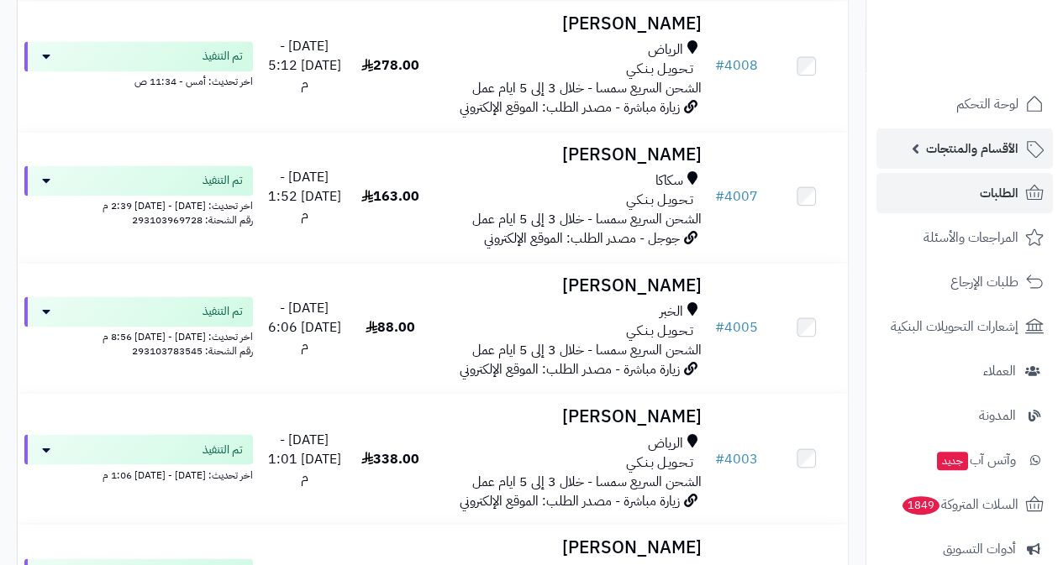
click at [963, 147] on span "الأقسام والمنتجات" at bounding box center [972, 149] width 92 height 24
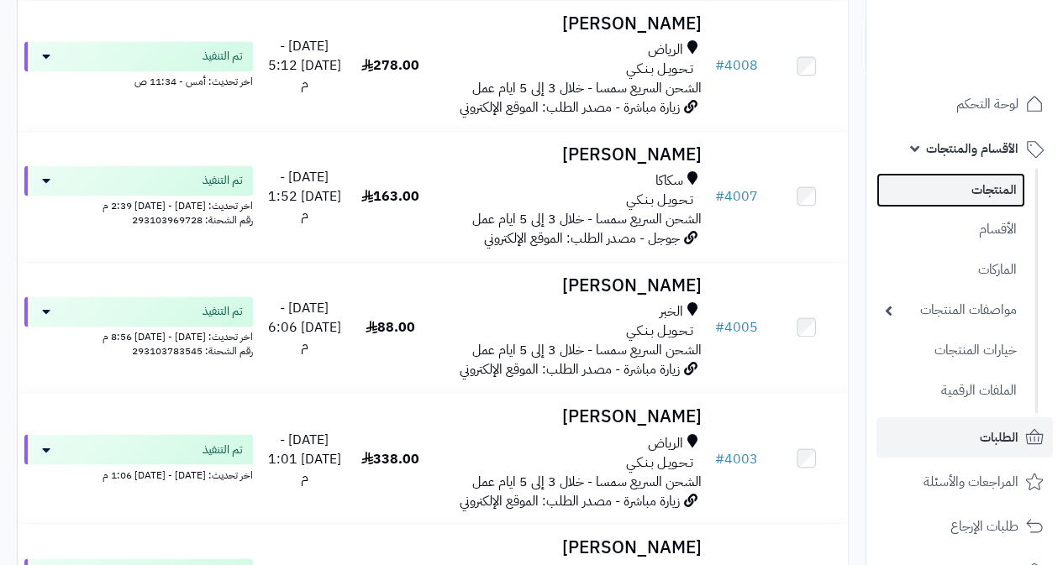
click at [986, 197] on link "المنتجات" at bounding box center [950, 190] width 149 height 34
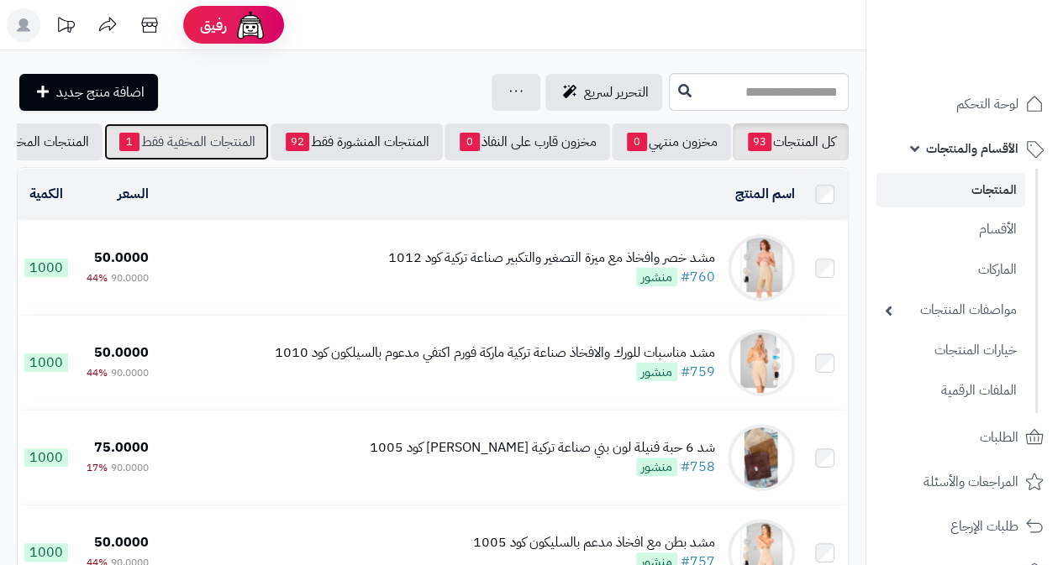
click at [192, 145] on link "المنتجات المخفية فقط 1" at bounding box center [186, 141] width 165 height 37
